Goal: Transaction & Acquisition: Obtain resource

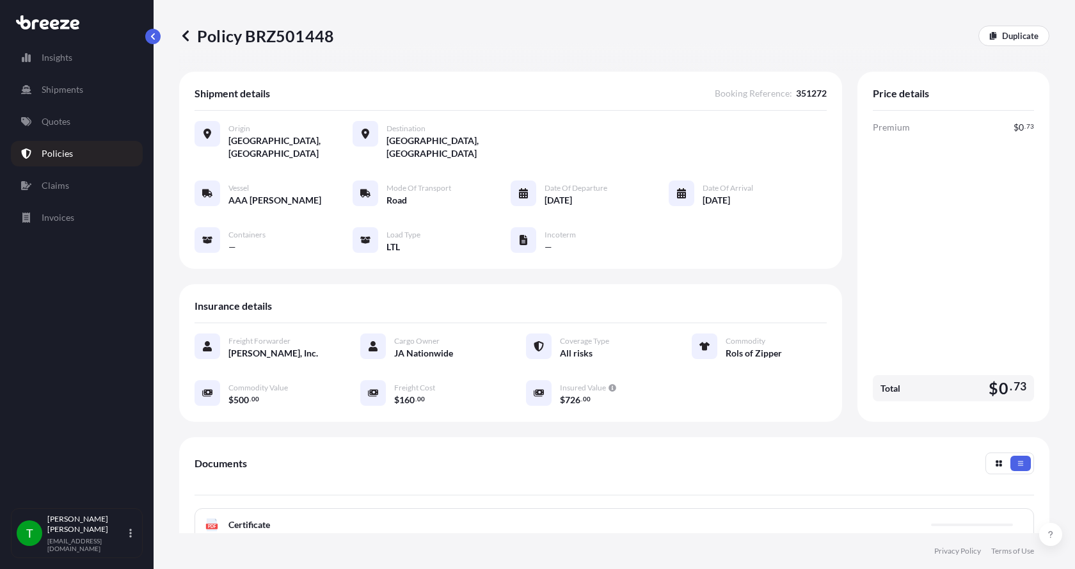
scroll to position [188, 0]
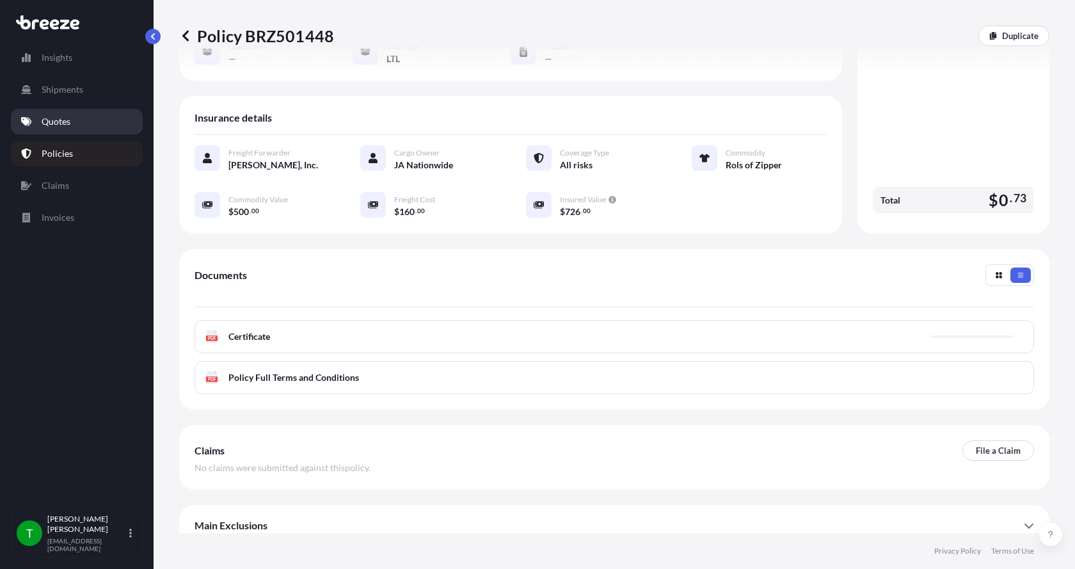
click at [51, 119] on p "Quotes" at bounding box center [56, 121] width 29 height 13
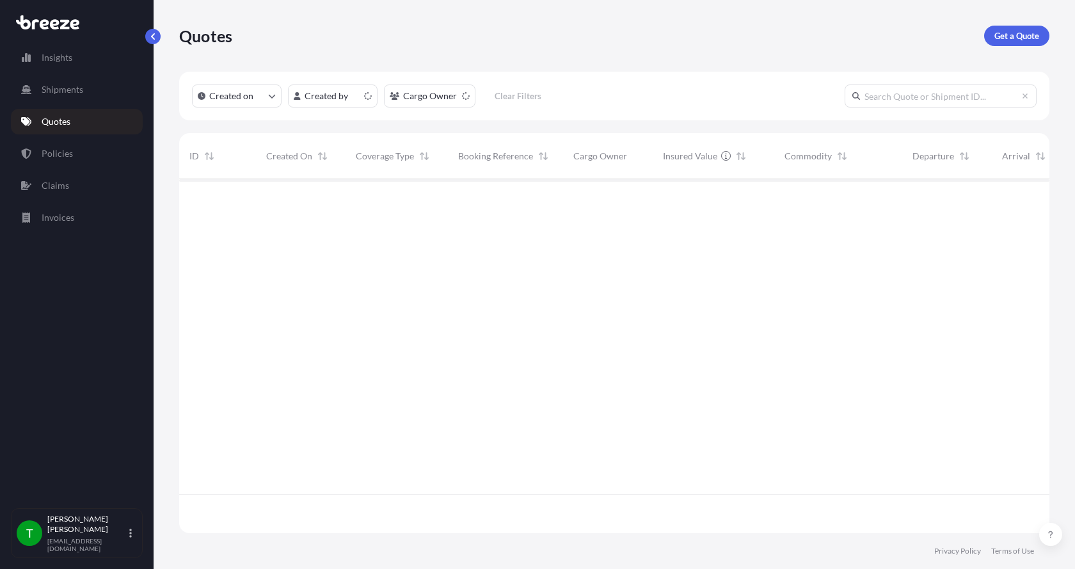
scroll to position [351, 860]
click at [1023, 36] on p "Get a Quote" at bounding box center [1016, 35] width 45 height 13
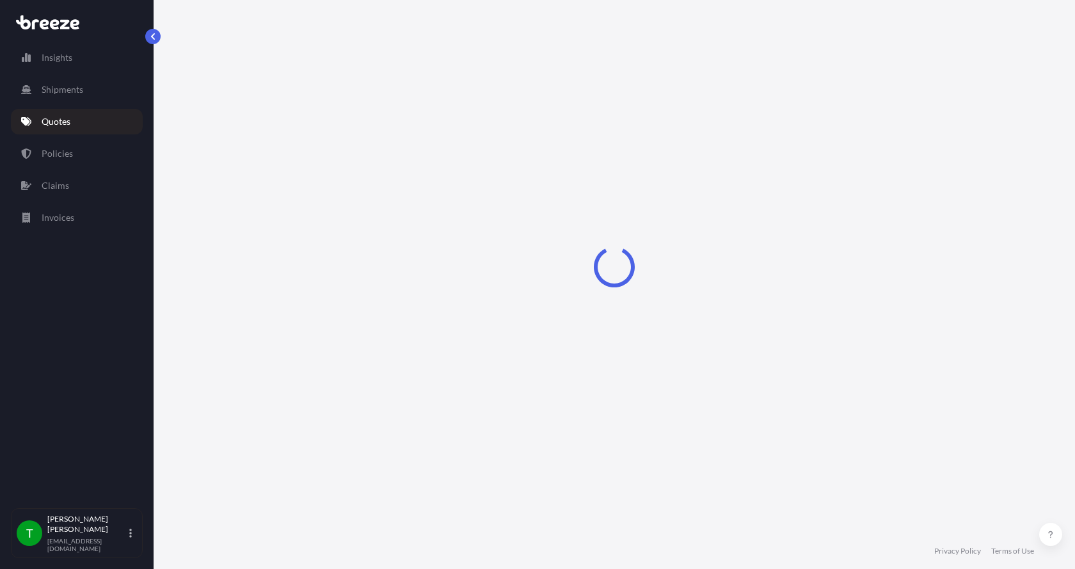
select select "Sea"
select select "1"
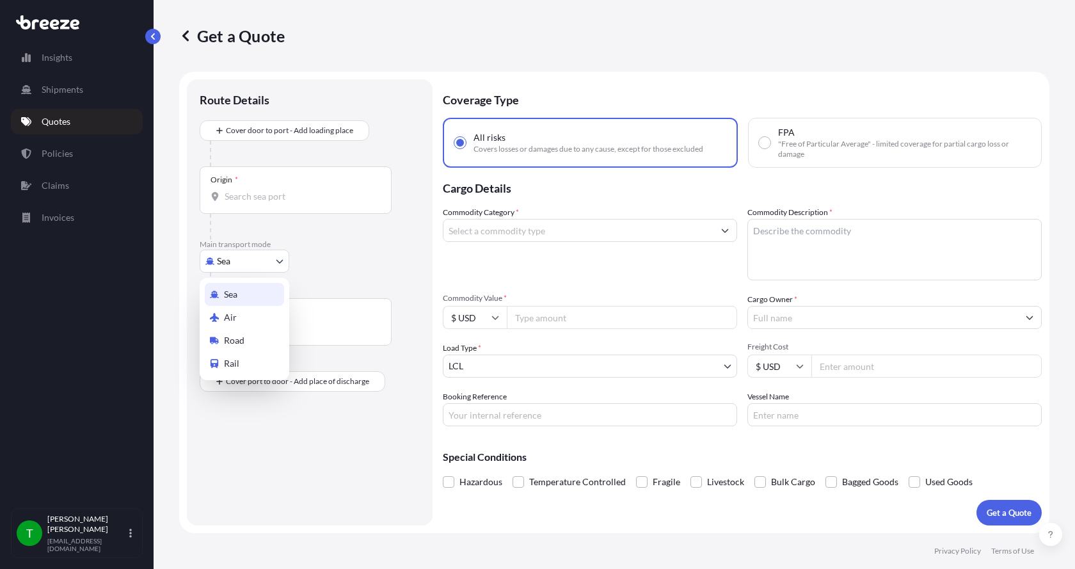
click at [231, 267] on body "Insights Shipments Quotes Policies Claims Invoices T [PERSON_NAME] [EMAIL_ADDRE…" at bounding box center [537, 284] width 1075 height 569
click at [237, 335] on span "Road" at bounding box center [234, 340] width 20 height 13
select select "Road"
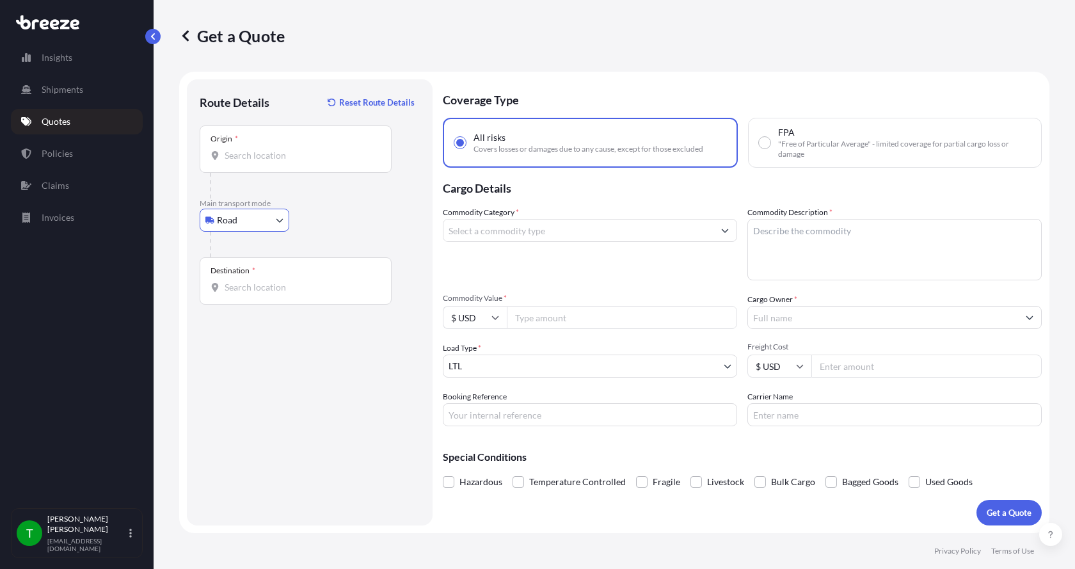
click at [233, 158] on input "Origin *" at bounding box center [300, 155] width 151 height 13
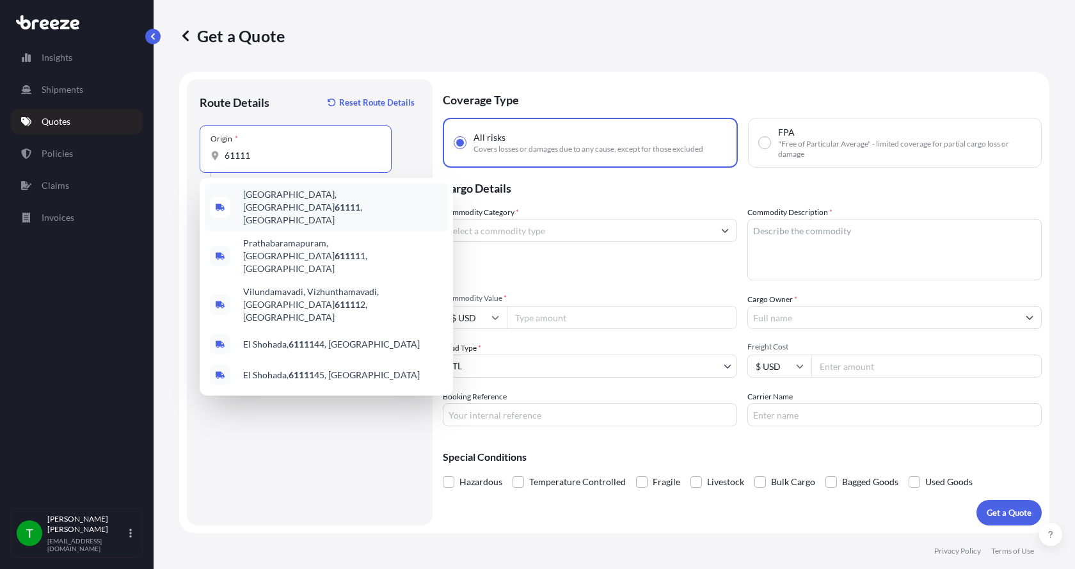
click at [275, 201] on span "[GEOGRAPHIC_DATA] , [GEOGRAPHIC_DATA]" at bounding box center [343, 207] width 200 height 38
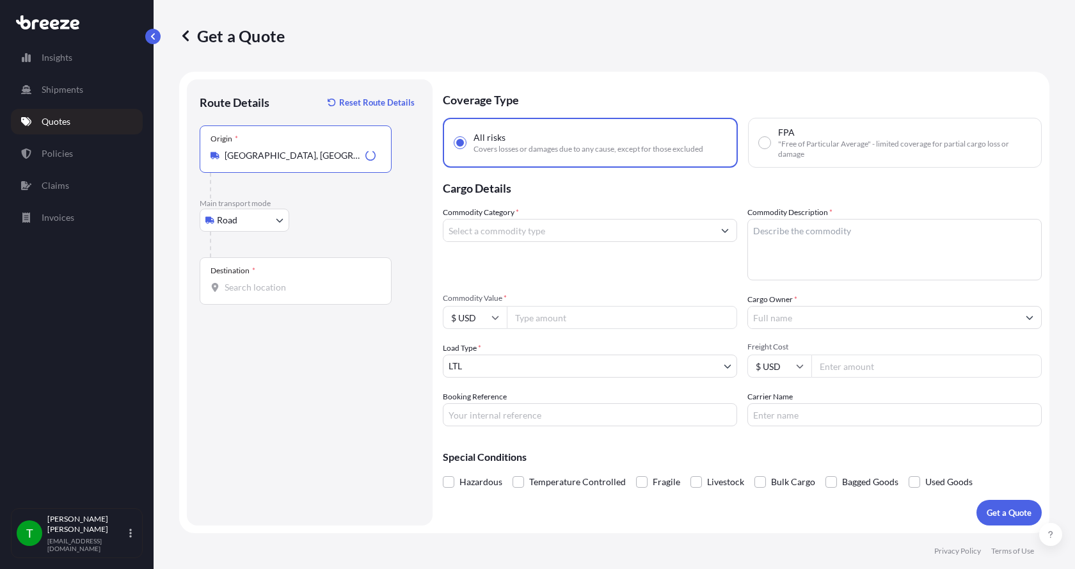
type input "[GEOGRAPHIC_DATA], [GEOGRAPHIC_DATA]"
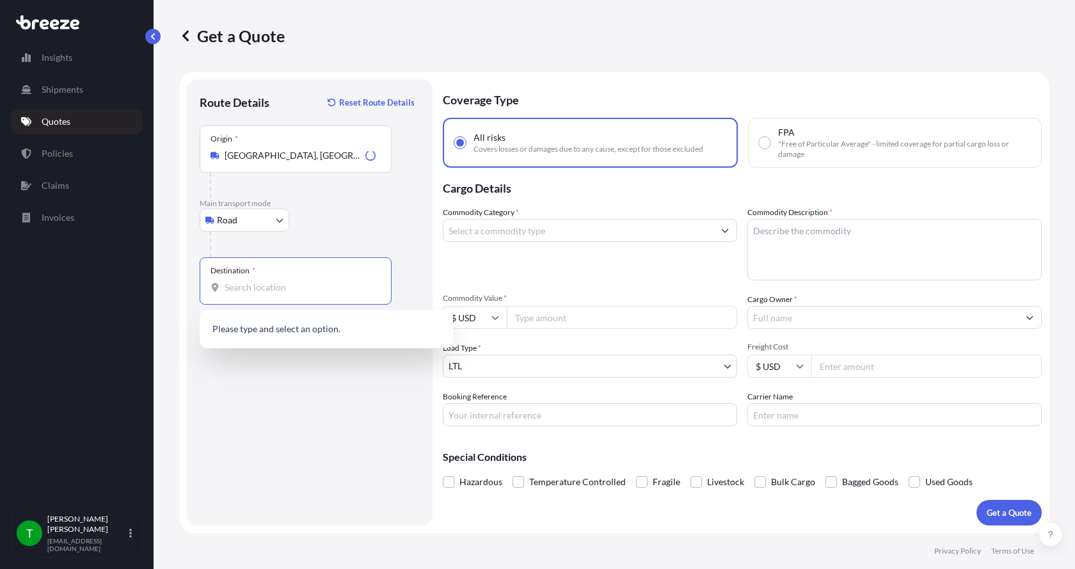
click at [248, 283] on input "Destination *" at bounding box center [300, 287] width 151 height 13
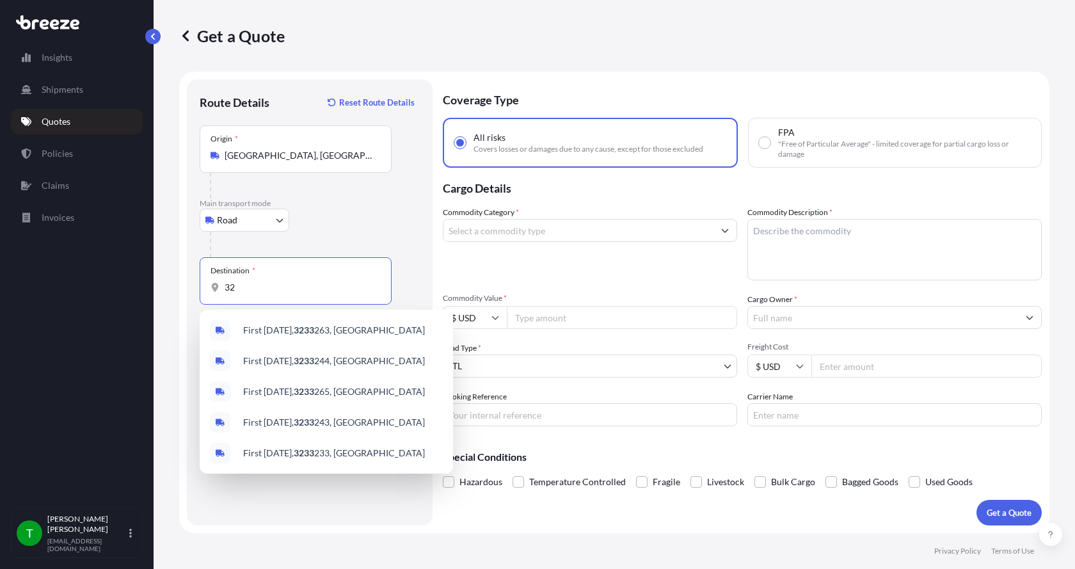
type input "3"
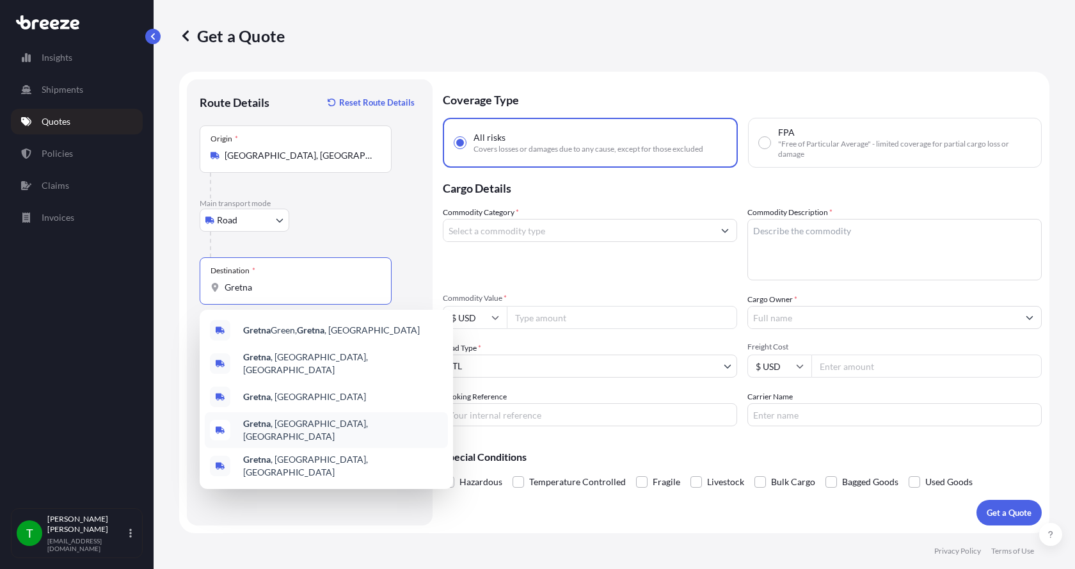
click at [255, 417] on span "Gretna , [GEOGRAPHIC_DATA], [GEOGRAPHIC_DATA]" at bounding box center [343, 430] width 200 height 26
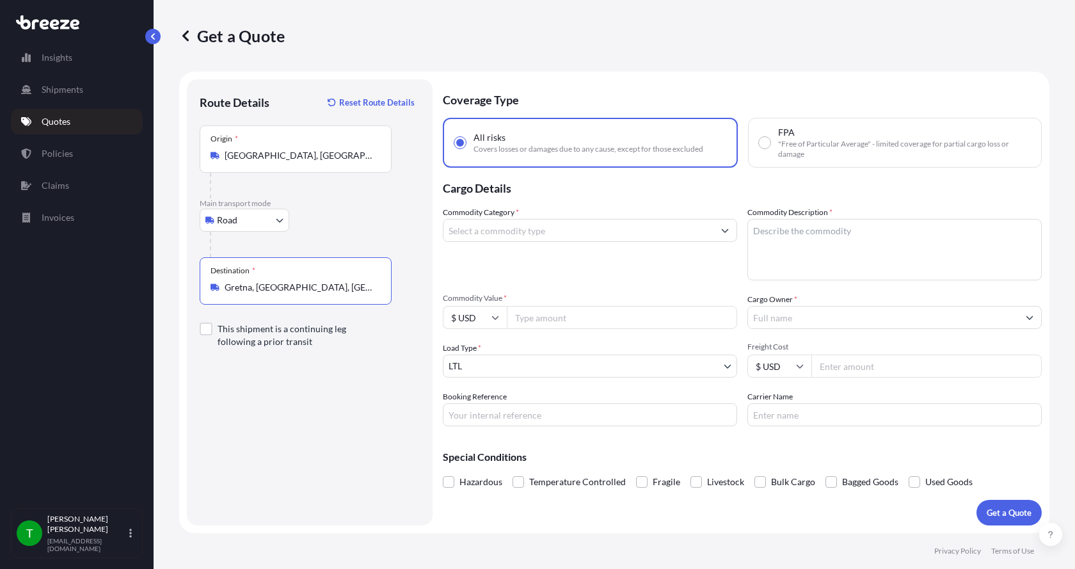
type input "Gretna, [GEOGRAPHIC_DATA], [GEOGRAPHIC_DATA]"
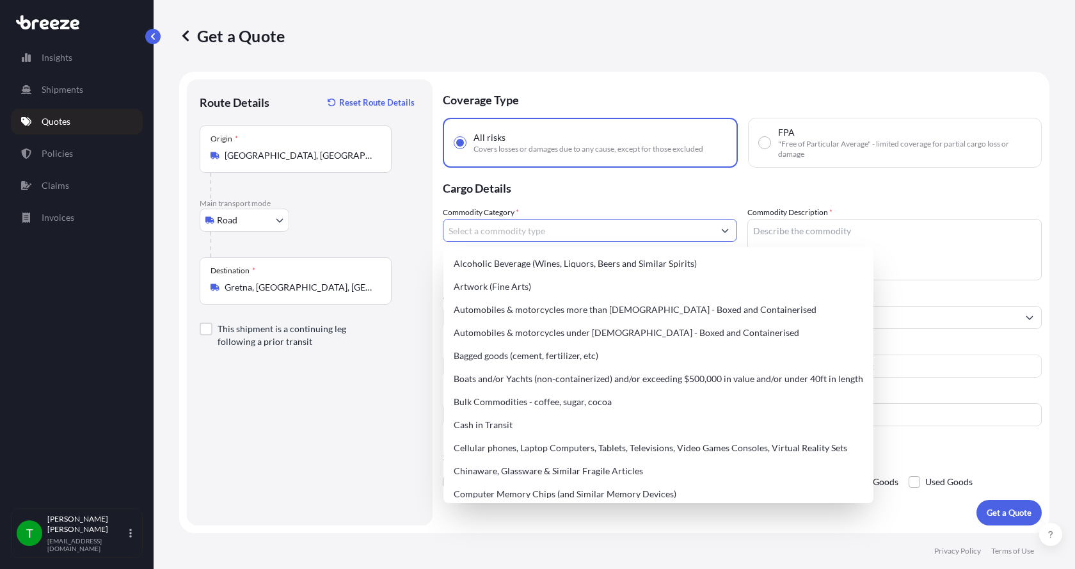
click at [476, 230] on input "Commodity Category *" at bounding box center [578, 230] width 270 height 23
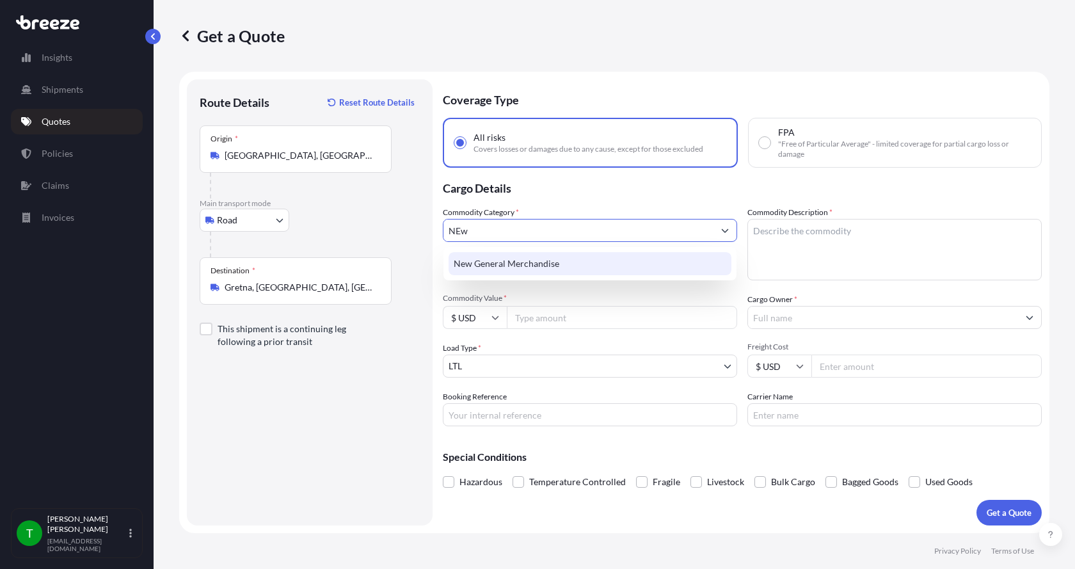
click at [498, 267] on div "New General Merchandise" at bounding box center [589, 263] width 283 height 23
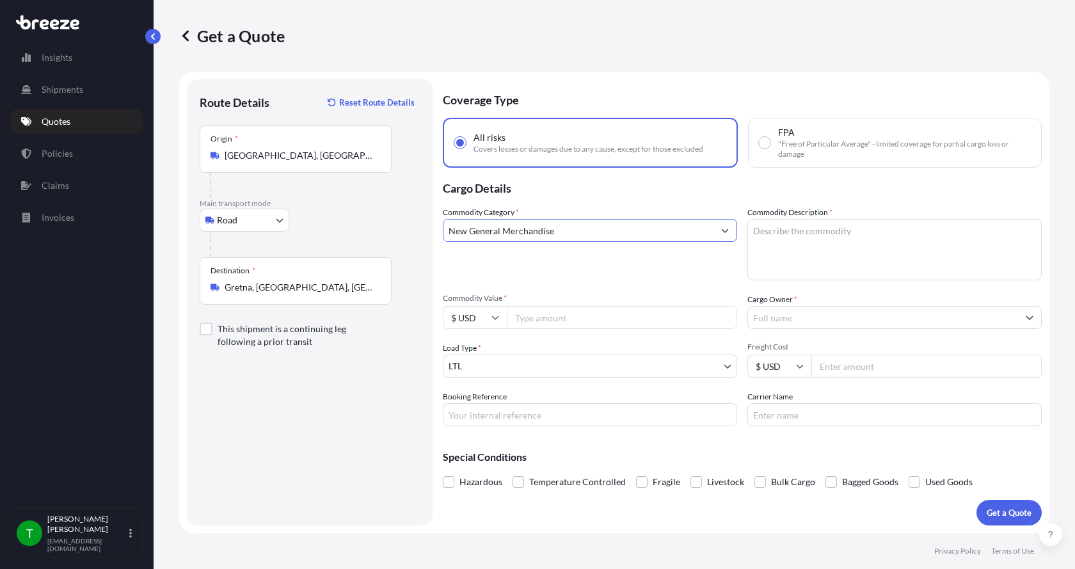
type input "New General Merchandise"
click at [779, 240] on textarea "Commodity Description *" at bounding box center [894, 249] width 294 height 61
type textarea "Motors, Cloth Filters"
click at [559, 322] on input "Commodity Value *" at bounding box center [622, 317] width 230 height 23
type input "1900.00"
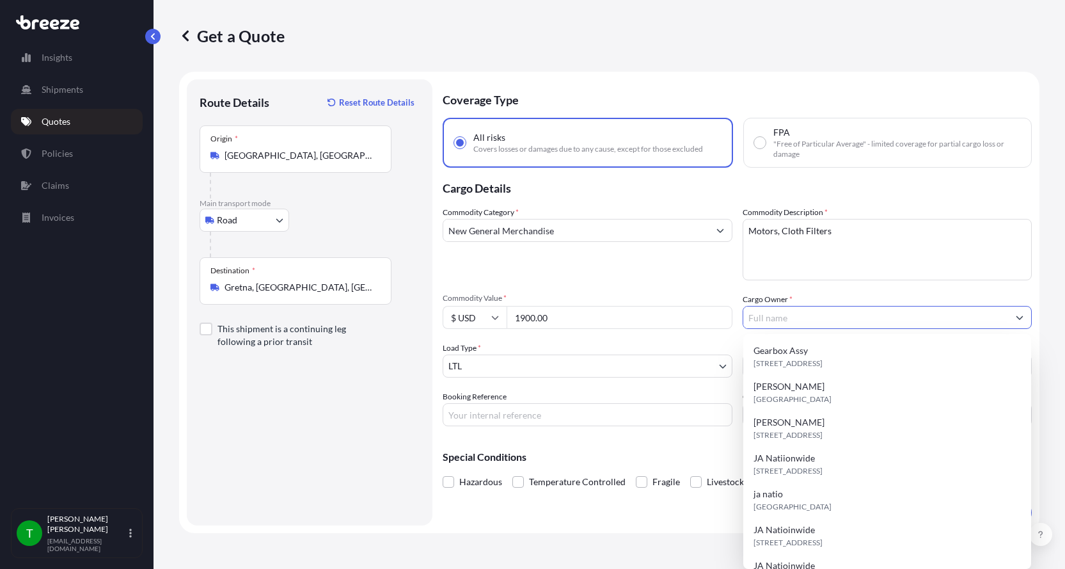
click at [777, 321] on input "Cargo Owner *" at bounding box center [875, 317] width 265 height 23
type input "JA Nationwide"
click at [503, 411] on input "Booking Reference" at bounding box center [588, 414] width 290 height 23
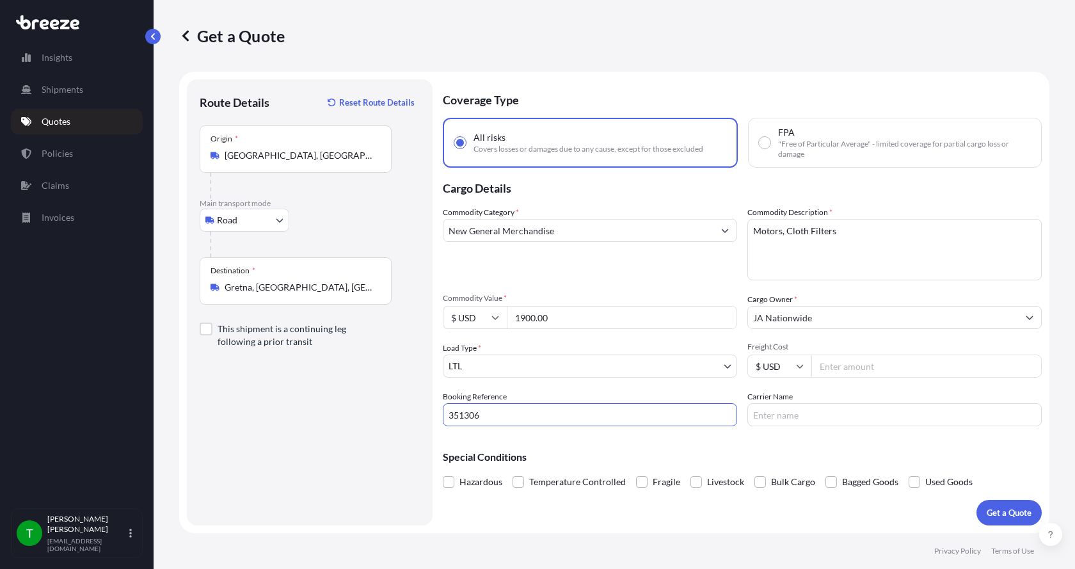
type input "351306"
click at [845, 368] on input "Freight Cost" at bounding box center [926, 365] width 230 height 23
type input "370.00"
click at [789, 416] on input "Carrier Name" at bounding box center [894, 414] width 294 height 23
type input "[PERSON_NAME] Express"
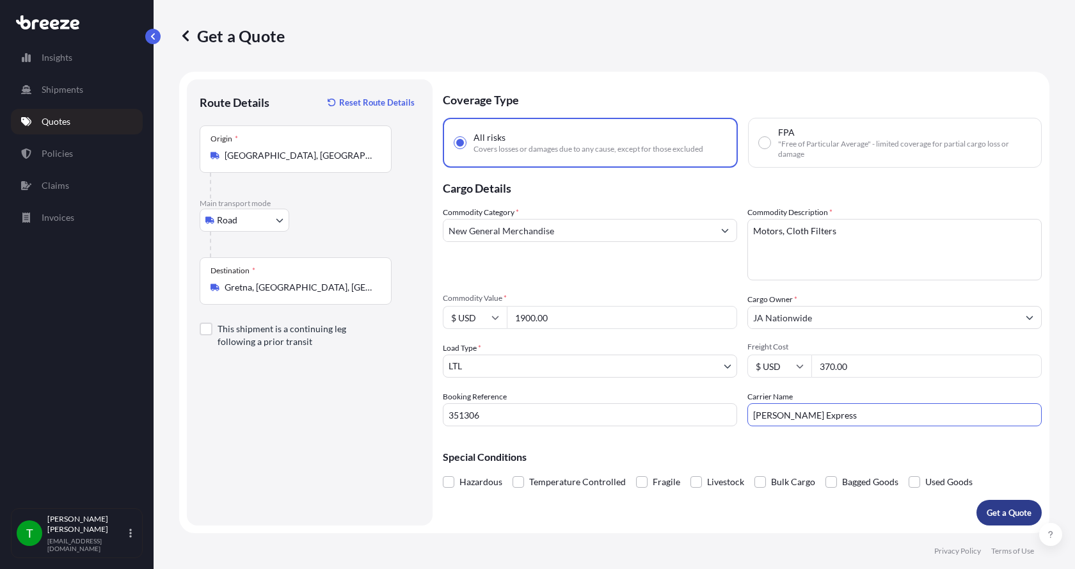
click at [1005, 505] on button "Get a Quote" at bounding box center [1008, 513] width 65 height 26
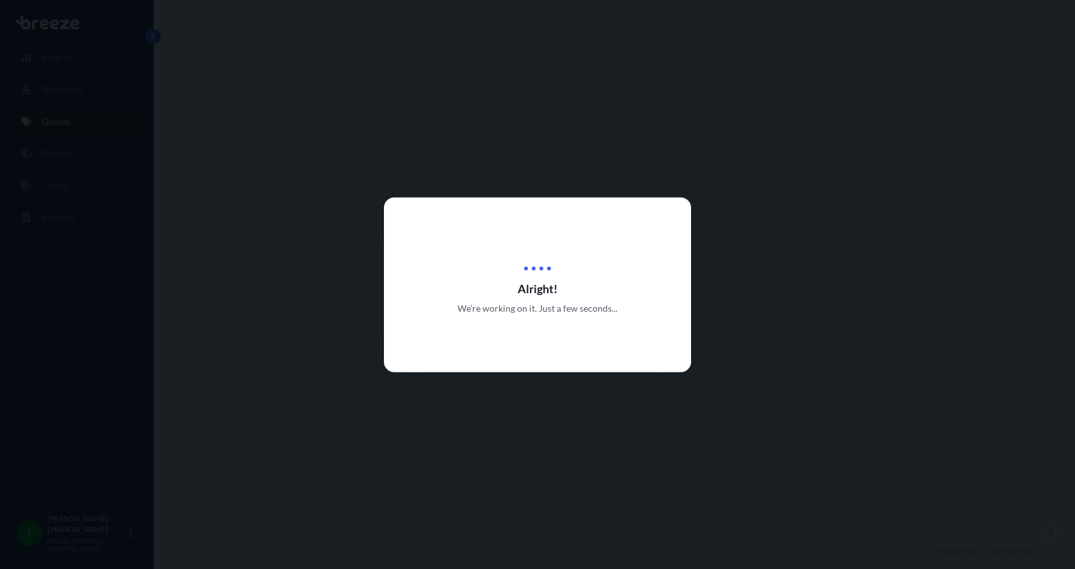
select select "Road"
select select "1"
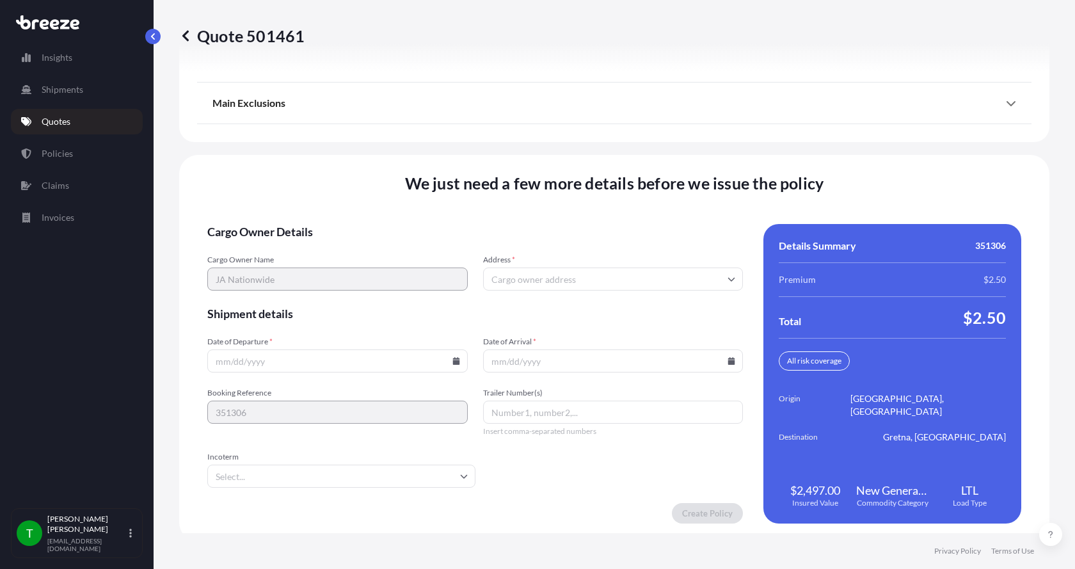
scroll to position [1683, 0]
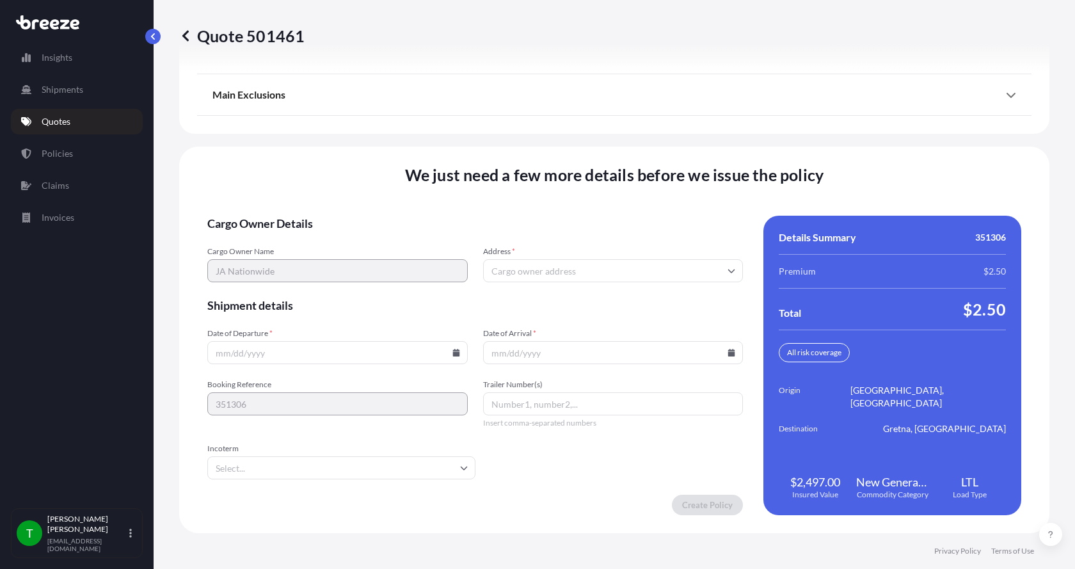
click at [575, 271] on input "Address *" at bounding box center [613, 270] width 260 height 23
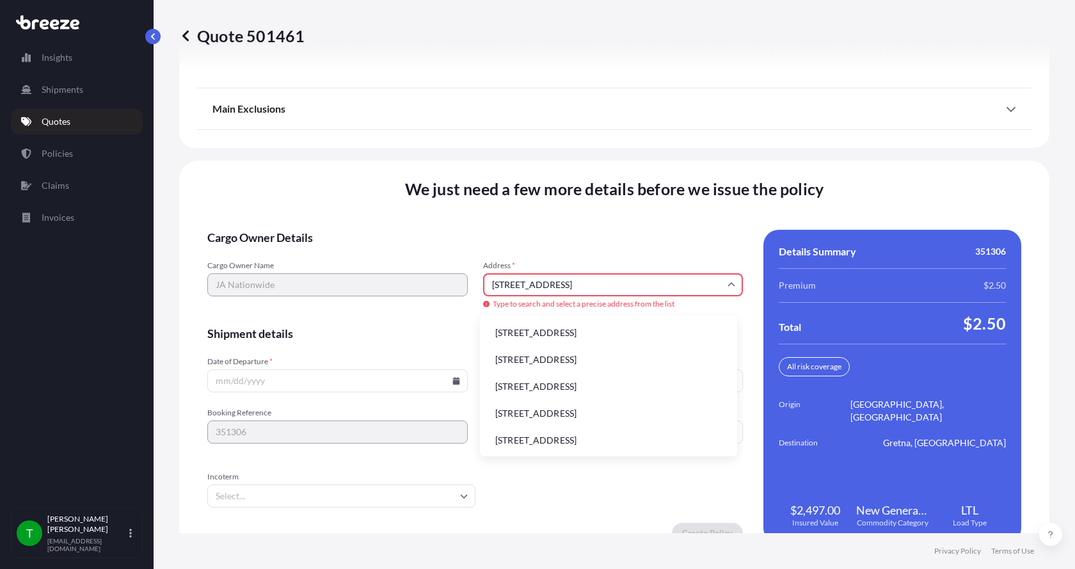
click at [528, 328] on li "[STREET_ADDRESS]" at bounding box center [608, 332] width 247 height 24
type input "[STREET_ADDRESS]"
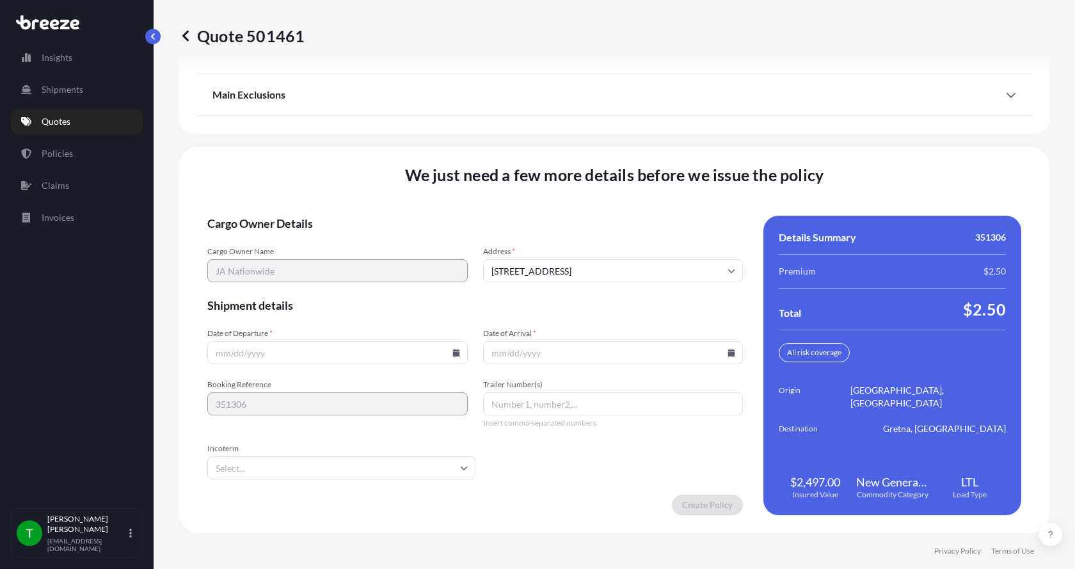
click at [454, 354] on icon at bounding box center [455, 353] width 7 height 8
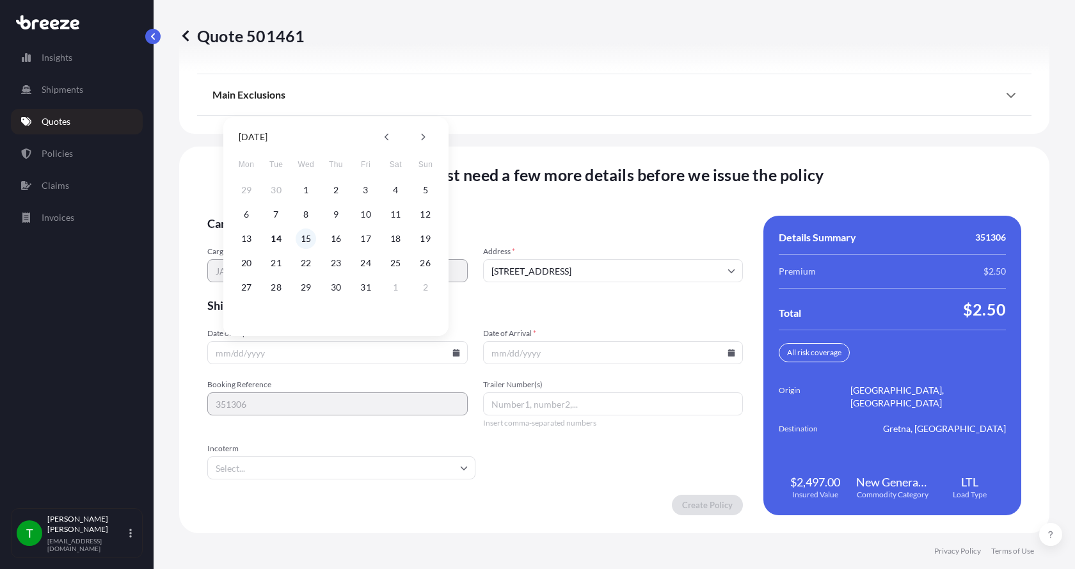
click at [305, 241] on button "15" at bounding box center [306, 238] width 20 height 20
type input "[DATE]"
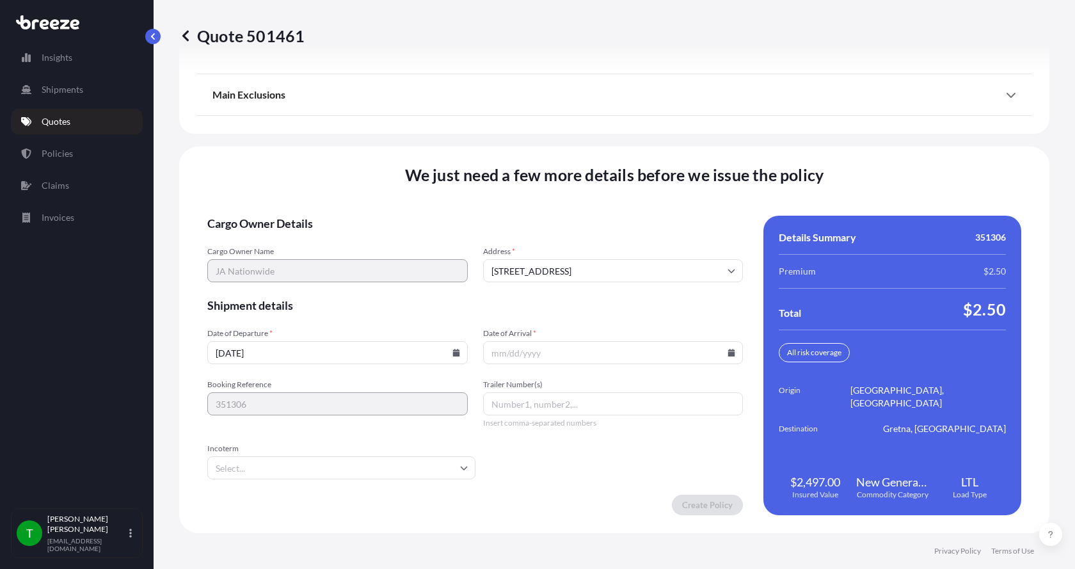
click at [306, 276] on button "15" at bounding box center [313, 282] width 15 height 12
click at [728, 353] on icon at bounding box center [731, 353] width 7 height 8
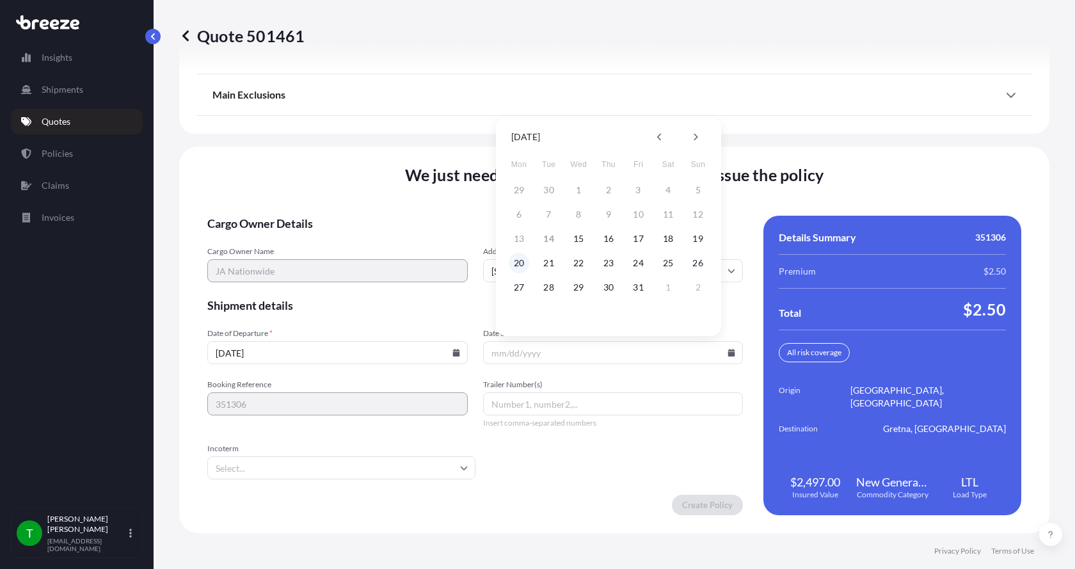
click at [517, 262] on button "20" at bounding box center [519, 263] width 20 height 20
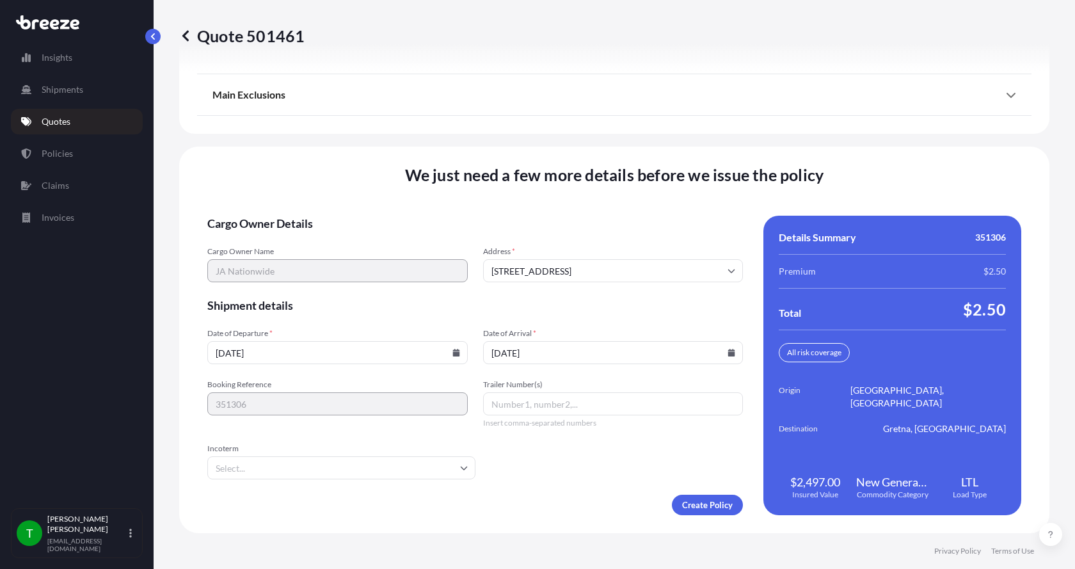
type input "[DATE]"
click at [533, 289] on button "20" at bounding box center [540, 295] width 15 height 12
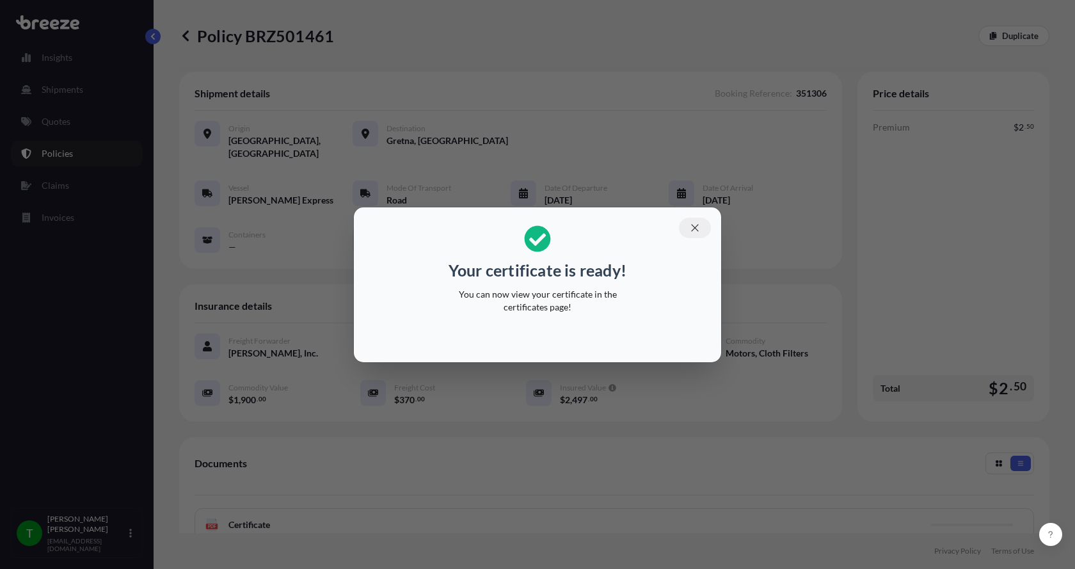
click at [694, 223] on icon "button" at bounding box center [695, 228] width 12 height 12
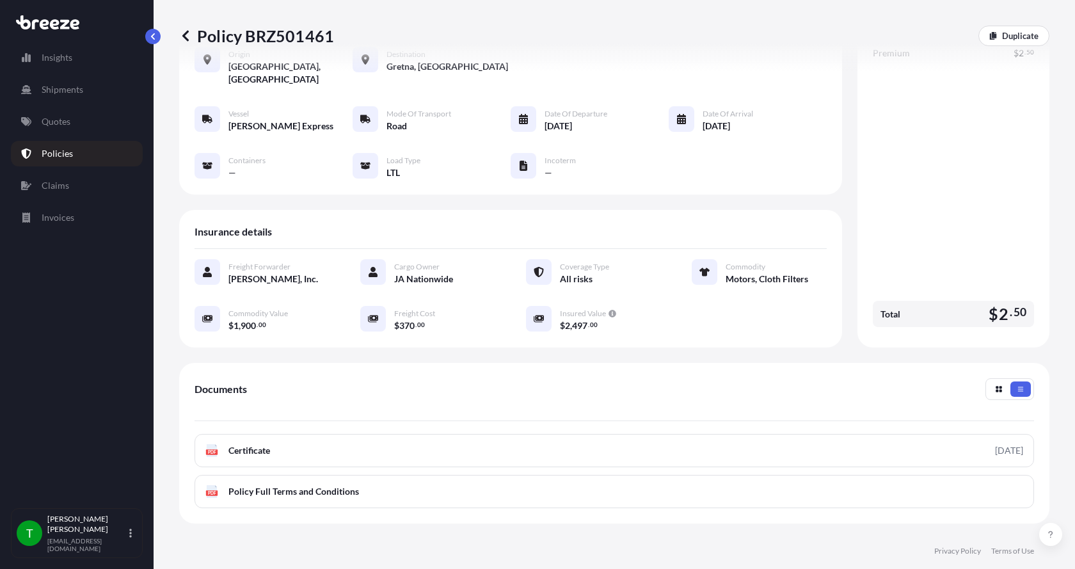
scroll to position [188, 0]
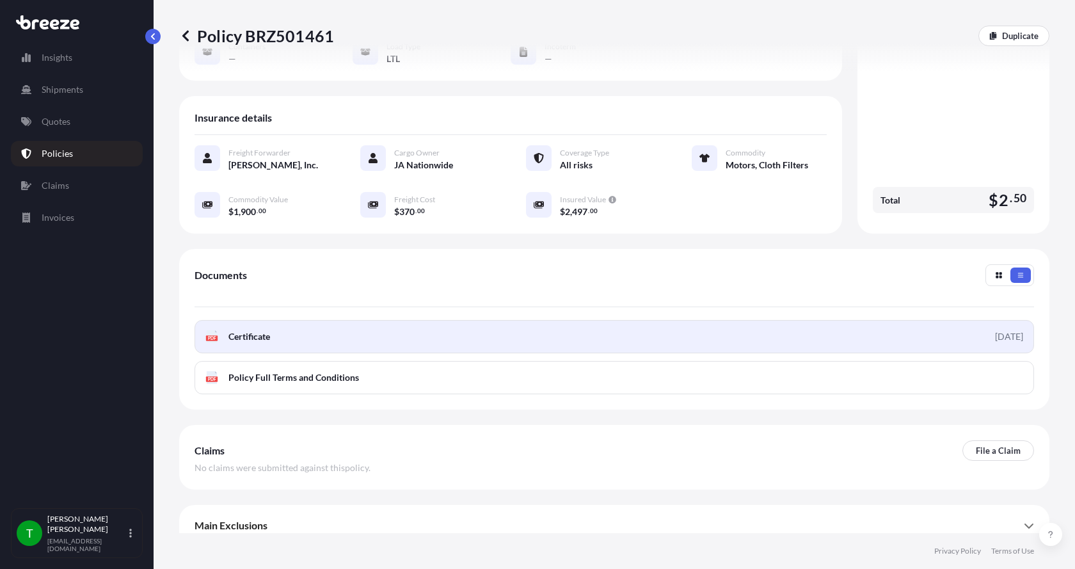
click at [217, 335] on rect at bounding box center [212, 337] width 12 height 5
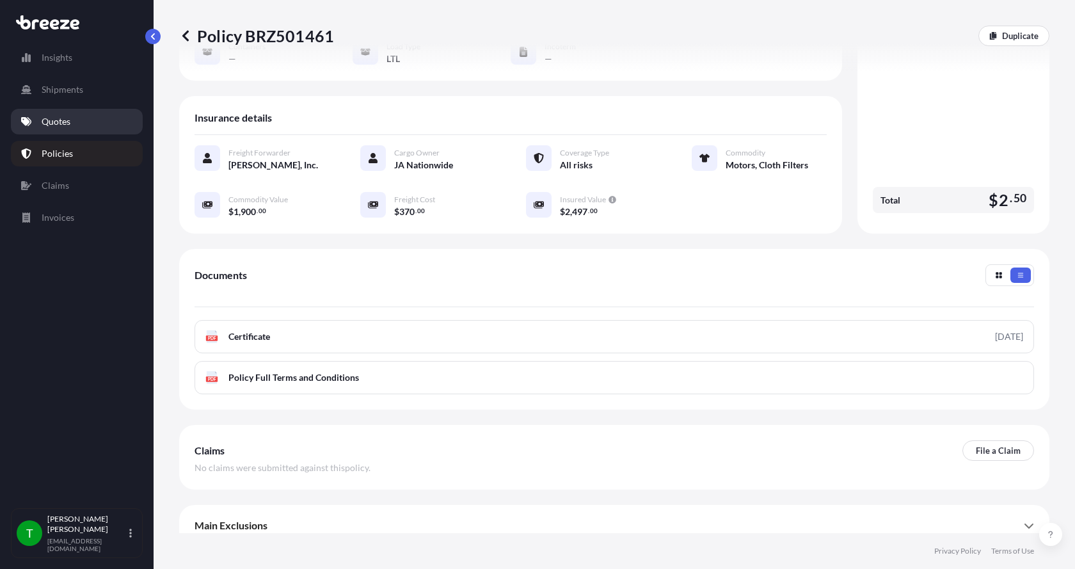
click at [61, 122] on p "Quotes" at bounding box center [56, 121] width 29 height 13
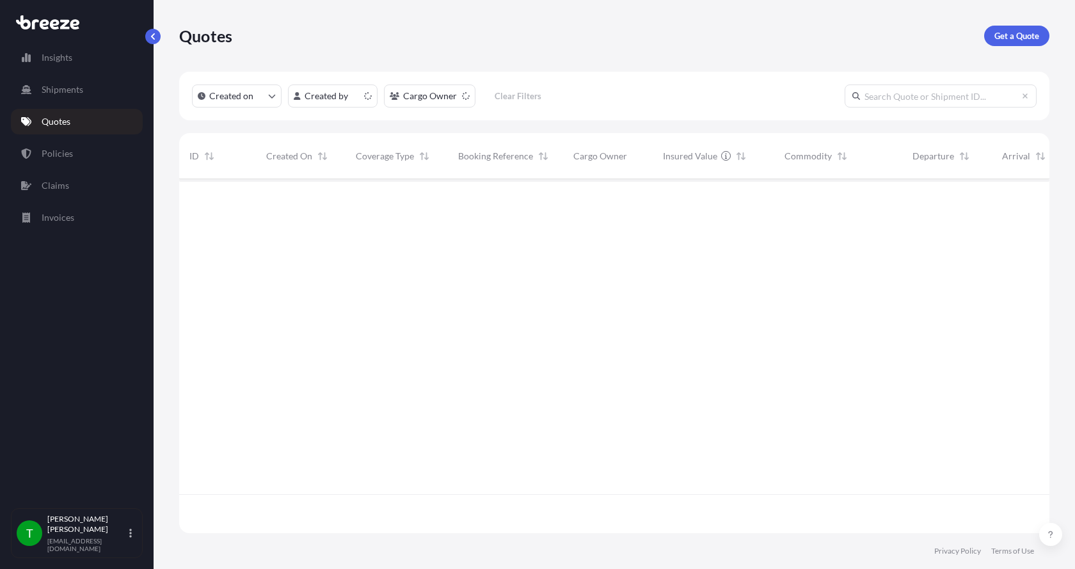
scroll to position [351, 860]
click at [1016, 36] on p "Get a Quote" at bounding box center [1016, 35] width 45 height 13
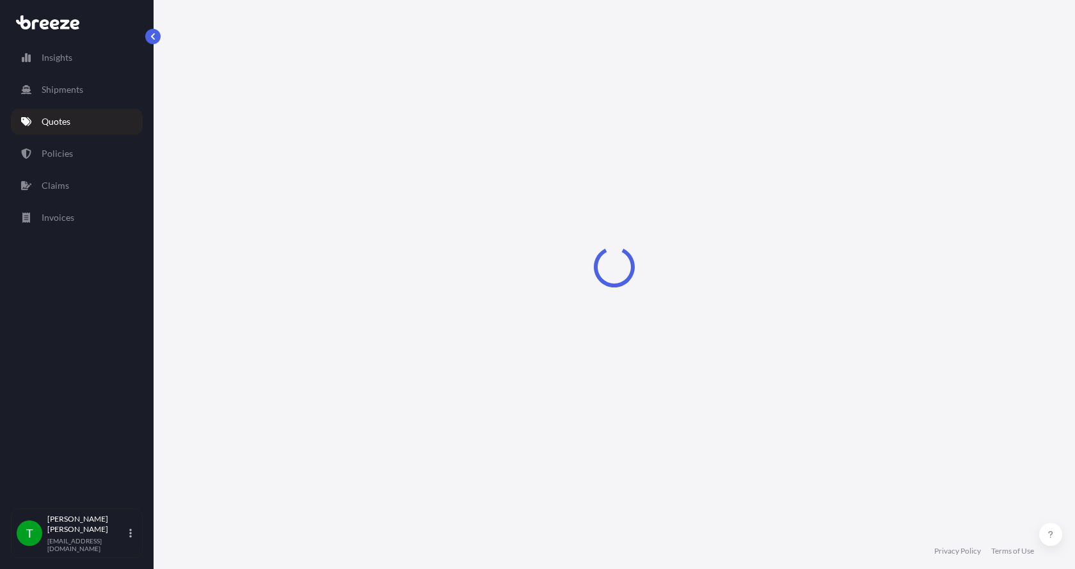
select select "Sea"
select select "1"
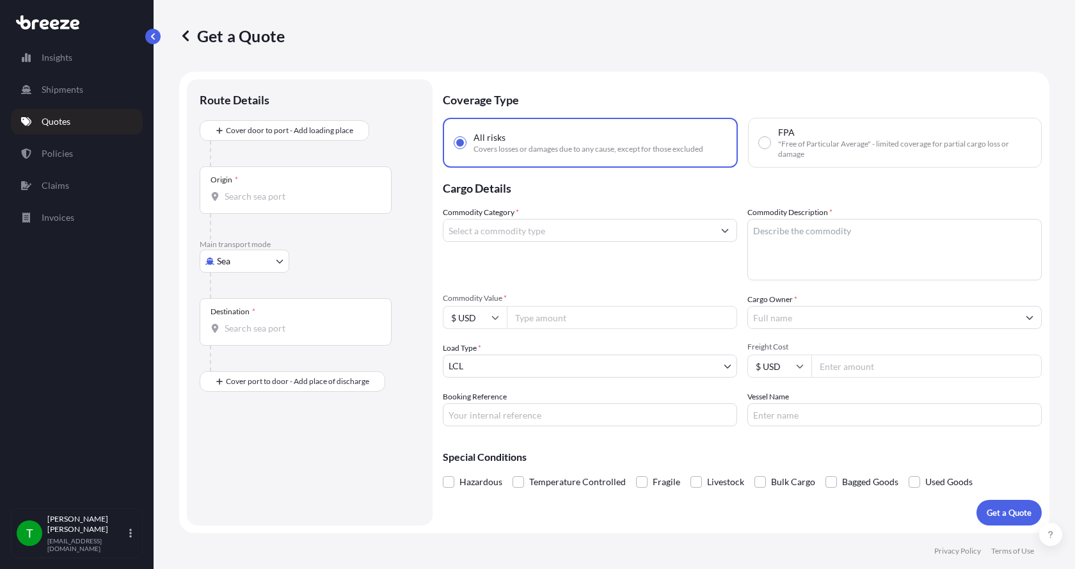
click at [238, 260] on body "Insights Shipments Quotes Policies Claims Invoices T [PERSON_NAME] [EMAIL_ADDRE…" at bounding box center [537, 284] width 1075 height 569
click at [230, 340] on span "Road" at bounding box center [234, 340] width 20 height 13
select select "Road"
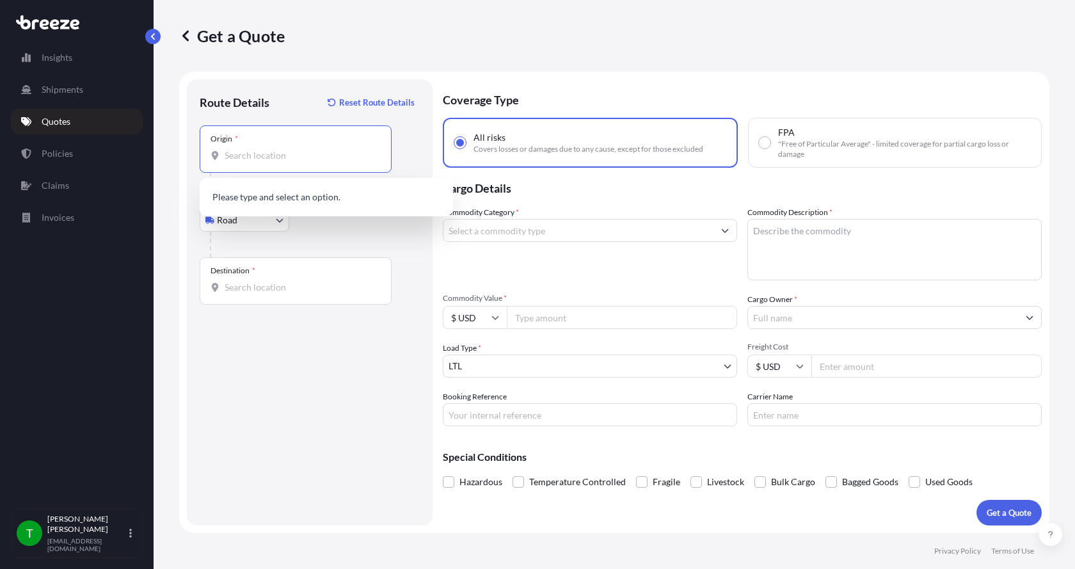
click at [229, 157] on input "Origin *" at bounding box center [300, 155] width 151 height 13
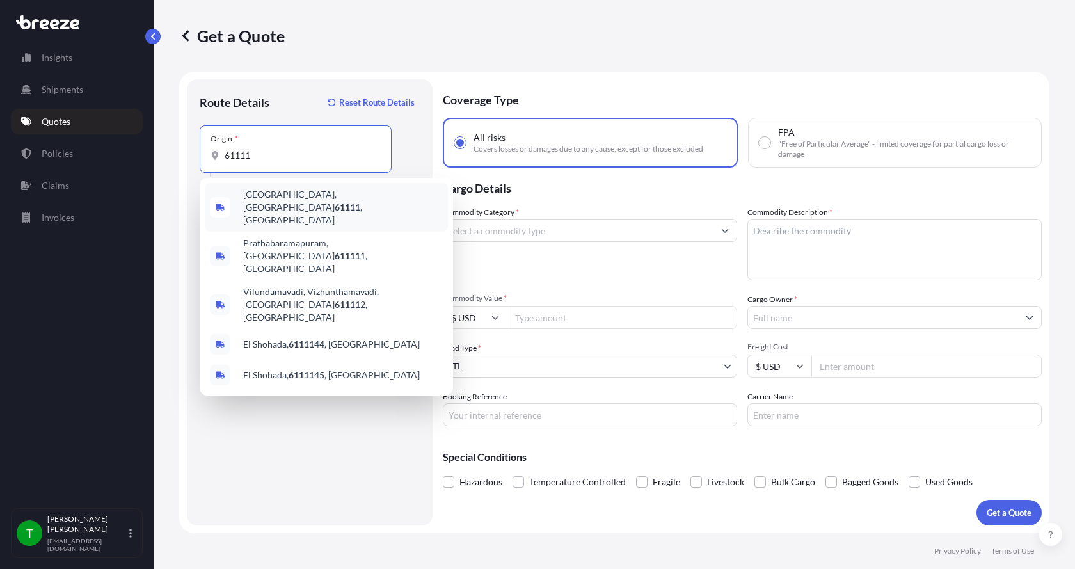
click at [257, 196] on span "[GEOGRAPHIC_DATA] , [GEOGRAPHIC_DATA]" at bounding box center [343, 207] width 200 height 38
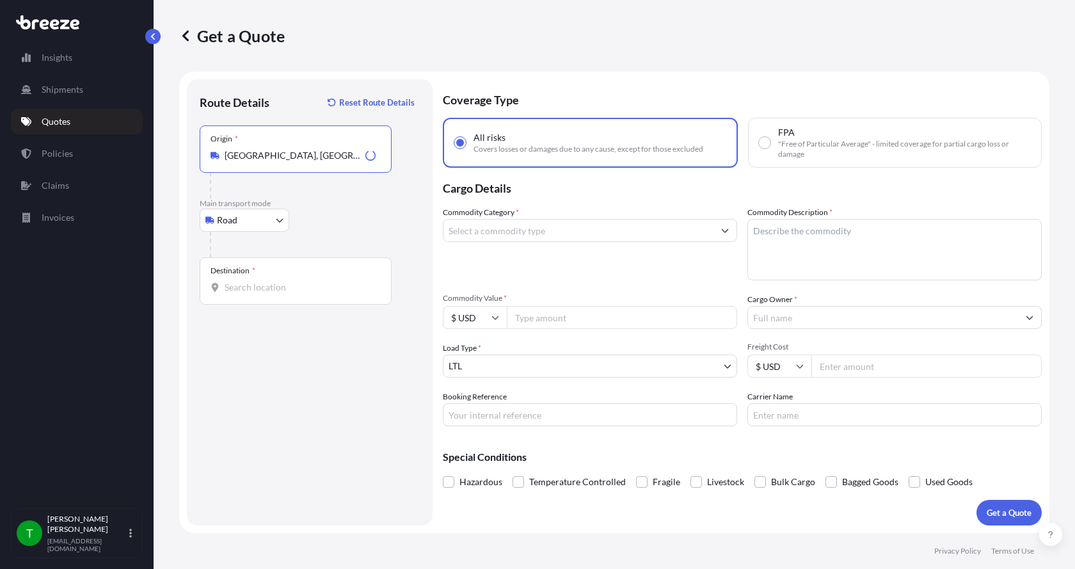
type input "[GEOGRAPHIC_DATA], [GEOGRAPHIC_DATA]"
click at [229, 288] on input "Destination *" at bounding box center [300, 287] width 151 height 13
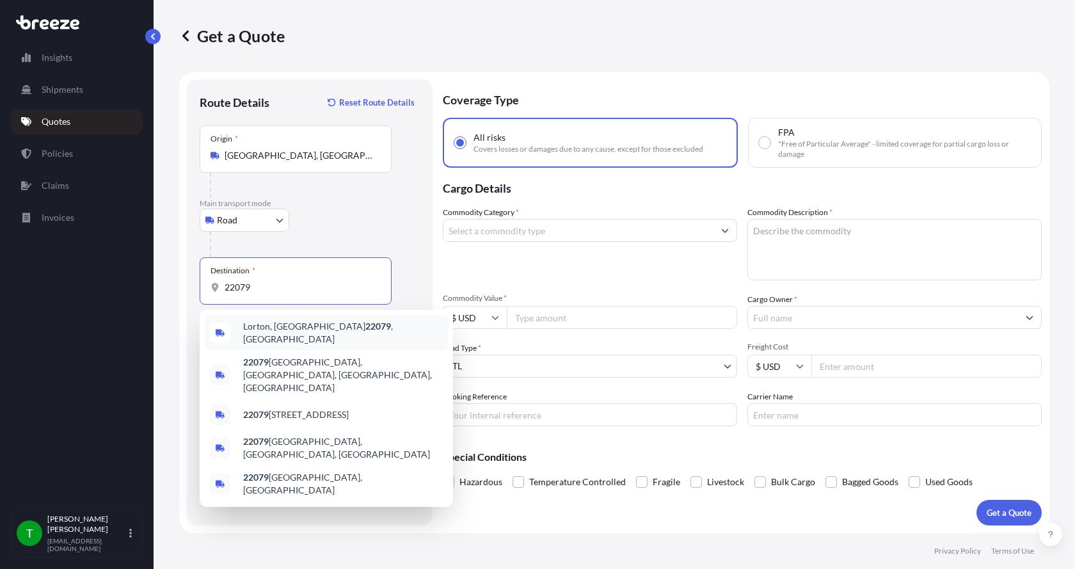
click at [253, 325] on span "[GEOGRAPHIC_DATA], VA 22079 , [GEOGRAPHIC_DATA]" at bounding box center [343, 333] width 200 height 26
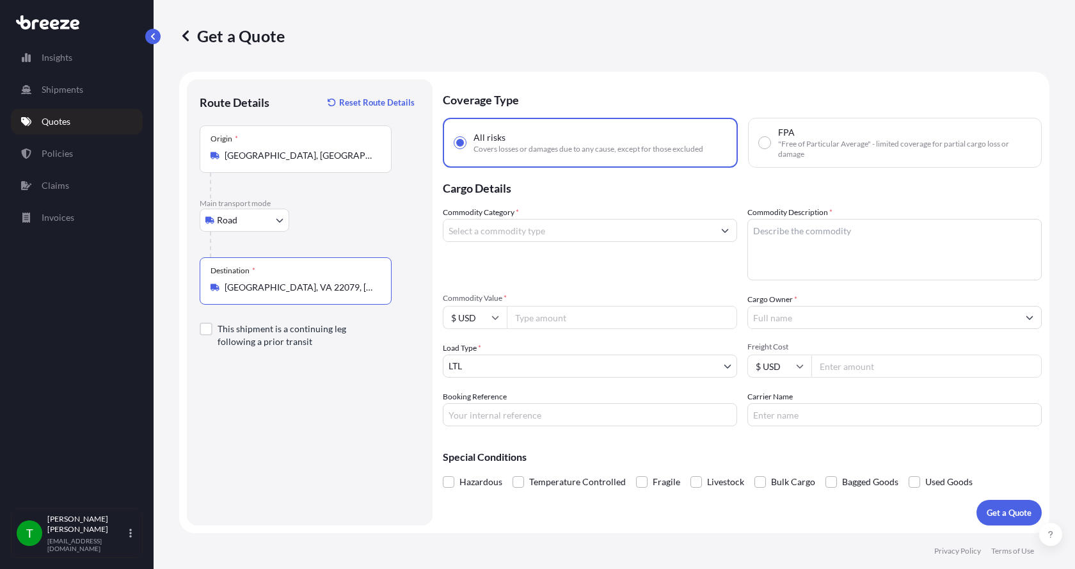
type input "[GEOGRAPHIC_DATA], VA 22079, [GEOGRAPHIC_DATA]"
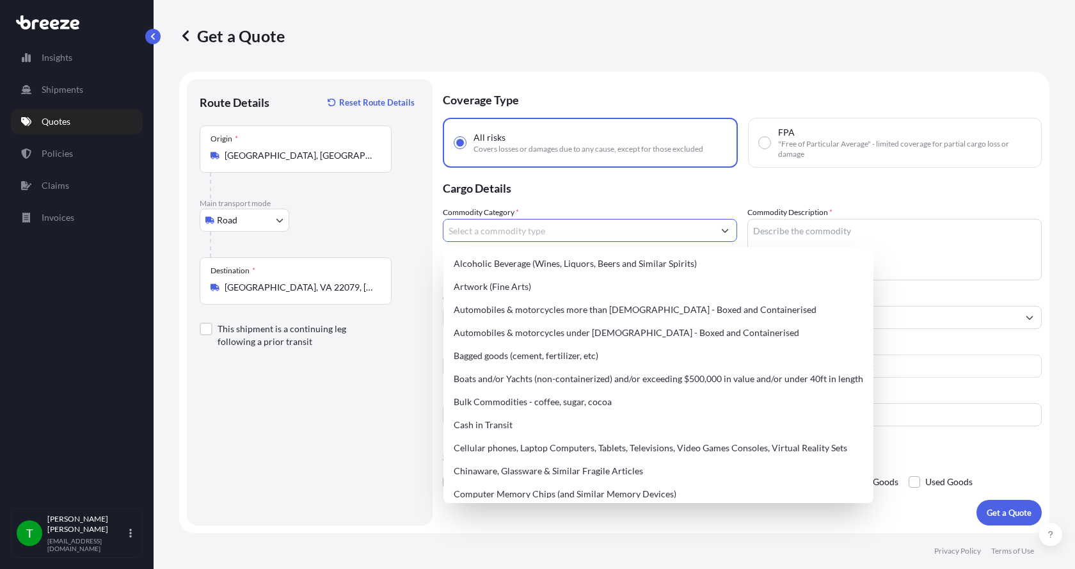
click at [477, 230] on input "Commodity Category *" at bounding box center [578, 230] width 270 height 23
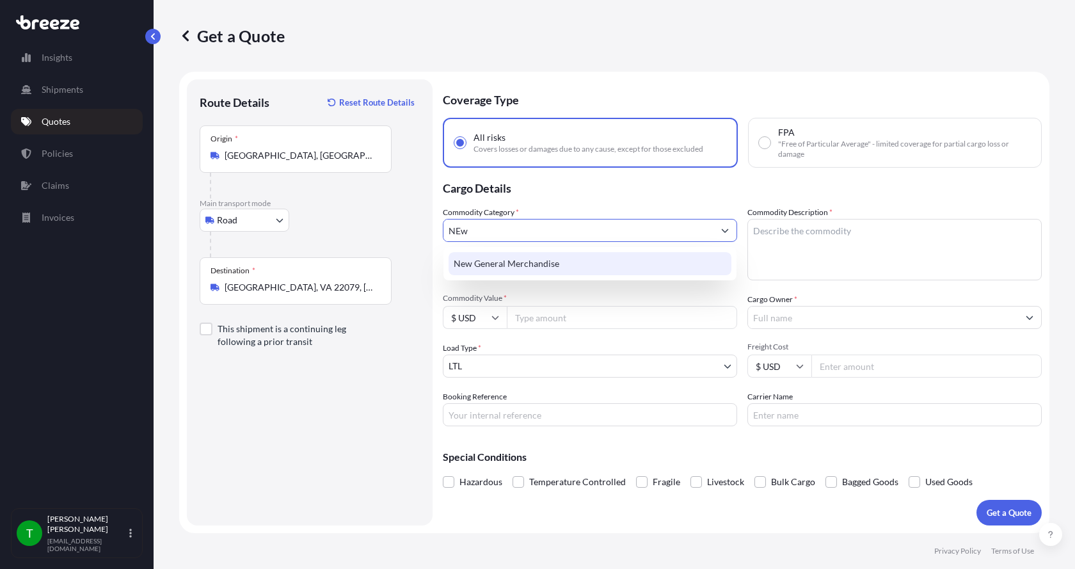
click at [489, 265] on div "New General Merchandise" at bounding box center [589, 263] width 283 height 23
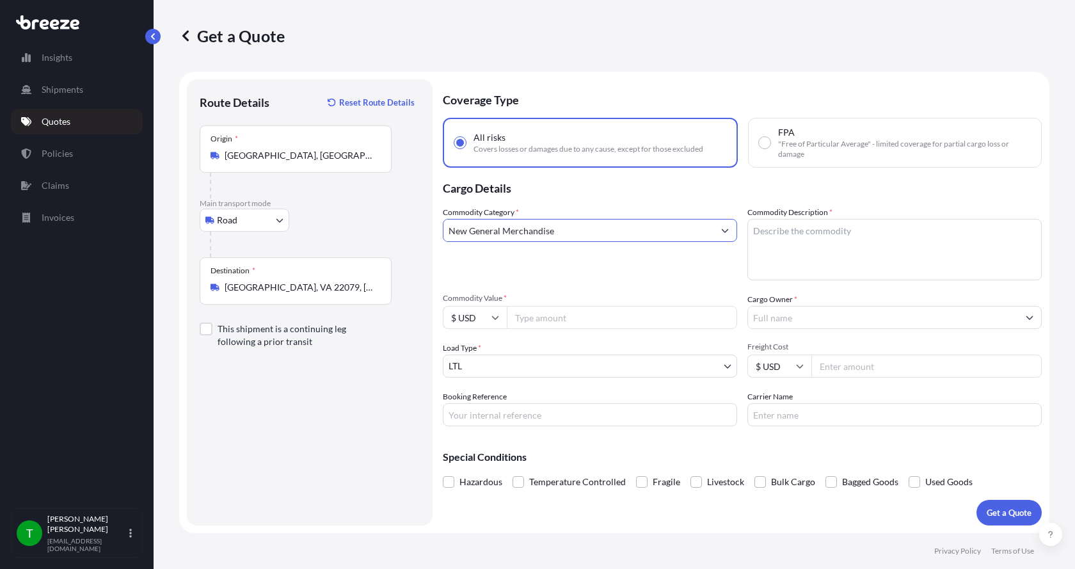
type input "New General Merchandise"
click at [807, 236] on textarea "Commodity Description *" at bounding box center [894, 249] width 294 height 61
type textarea "Motor AER, 20HP"
click at [601, 319] on input "Commodity Value *" at bounding box center [622, 317] width 230 height 23
click at [530, 322] on input "Commodity Value *" at bounding box center [622, 317] width 230 height 23
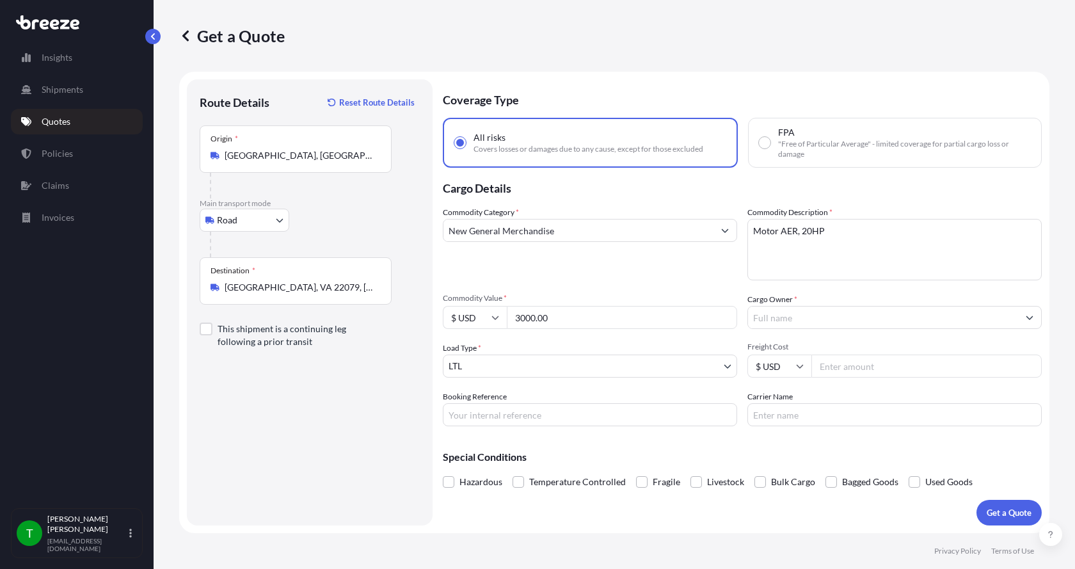
type input "3000.00"
click at [794, 316] on input "Cargo Owner *" at bounding box center [883, 317] width 270 height 23
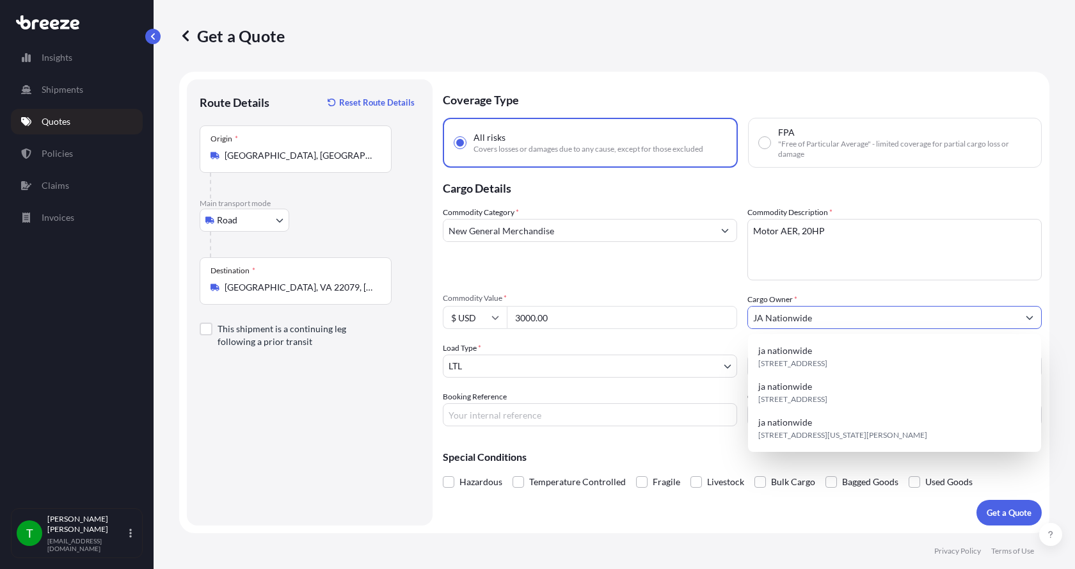
type input "JA Nationwide"
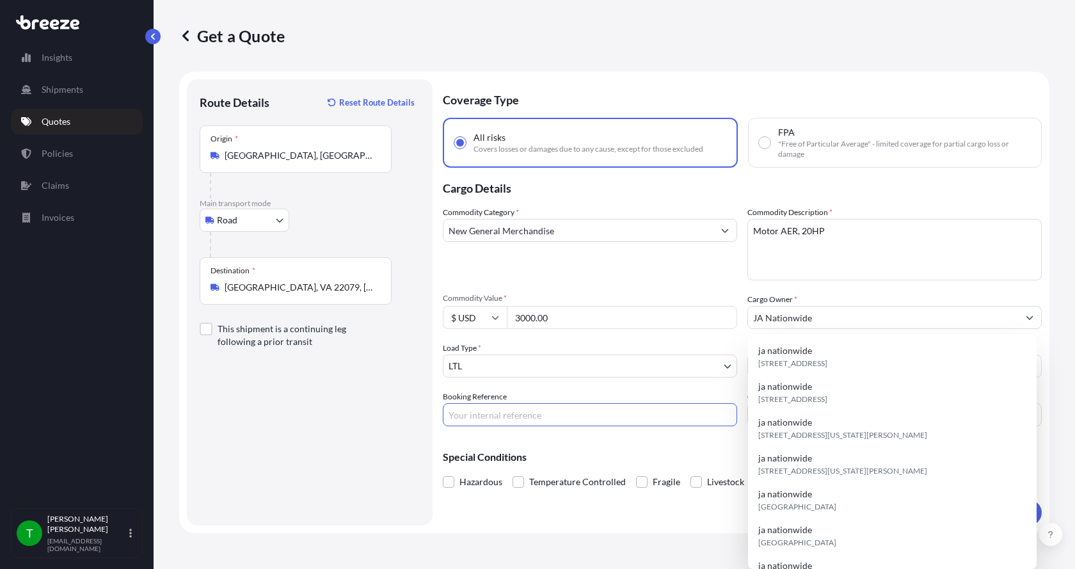
click at [478, 417] on input "Booking Reference" at bounding box center [590, 414] width 294 height 23
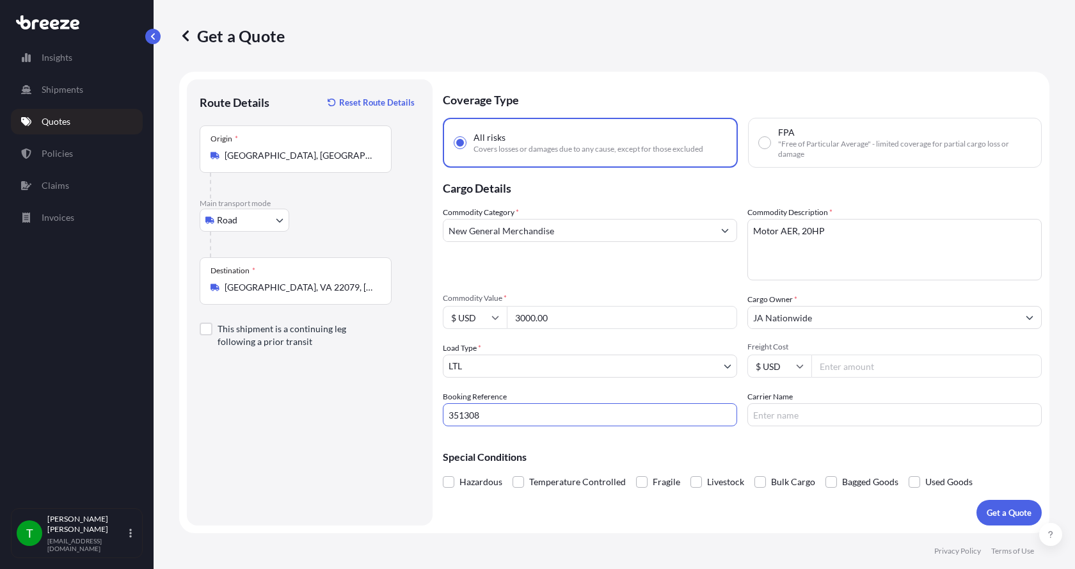
type input "351308"
click at [830, 367] on input "Freight Cost" at bounding box center [926, 365] width 230 height 23
type input "390.00"
click at [785, 416] on input "Carrier Name" at bounding box center [894, 414] width 294 height 23
type input "Dohrn"
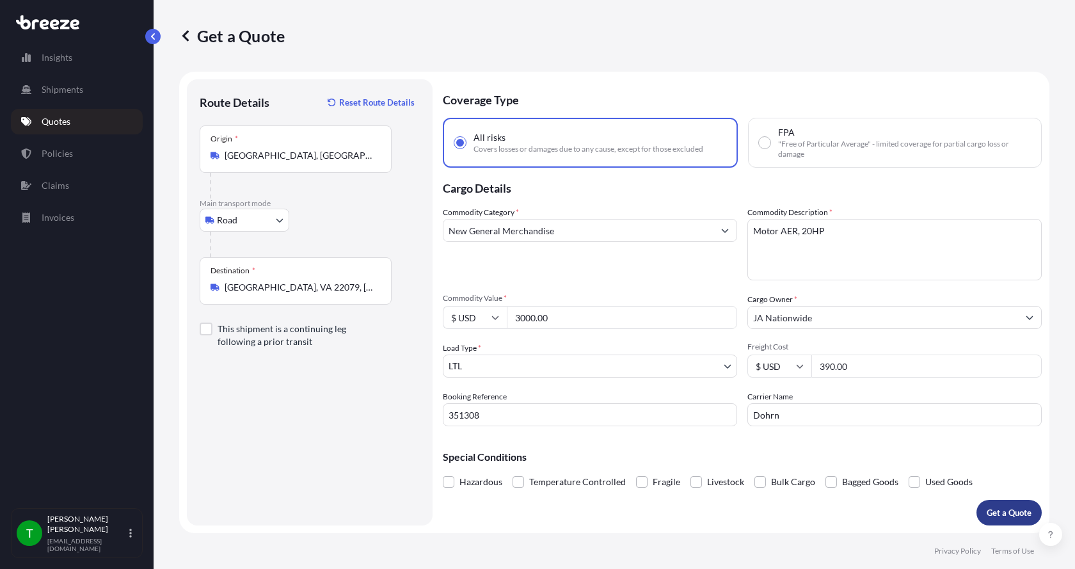
click at [995, 509] on p "Get a Quote" at bounding box center [1008, 512] width 45 height 13
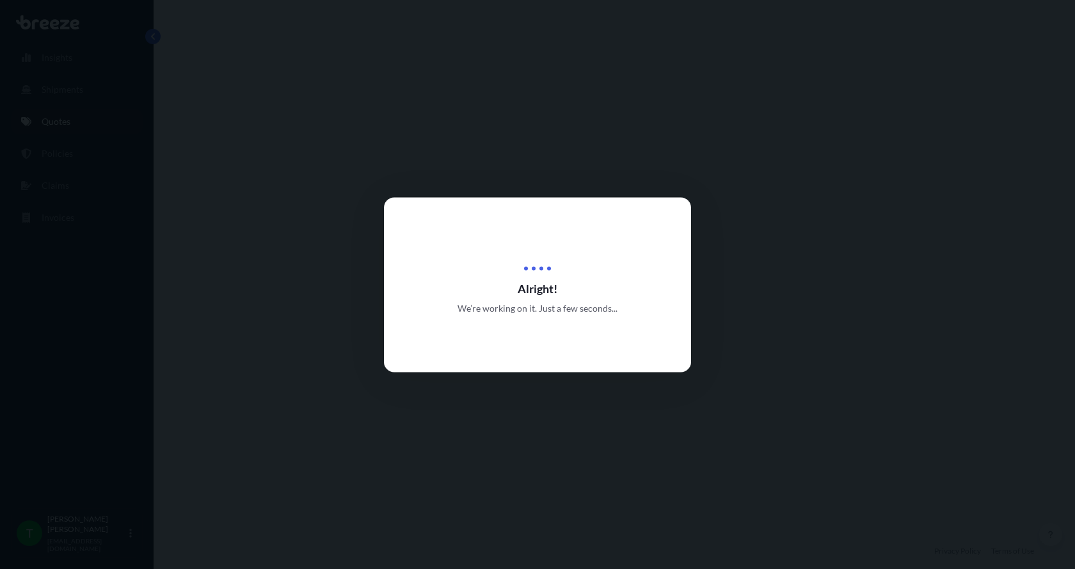
select select "Road"
select select "1"
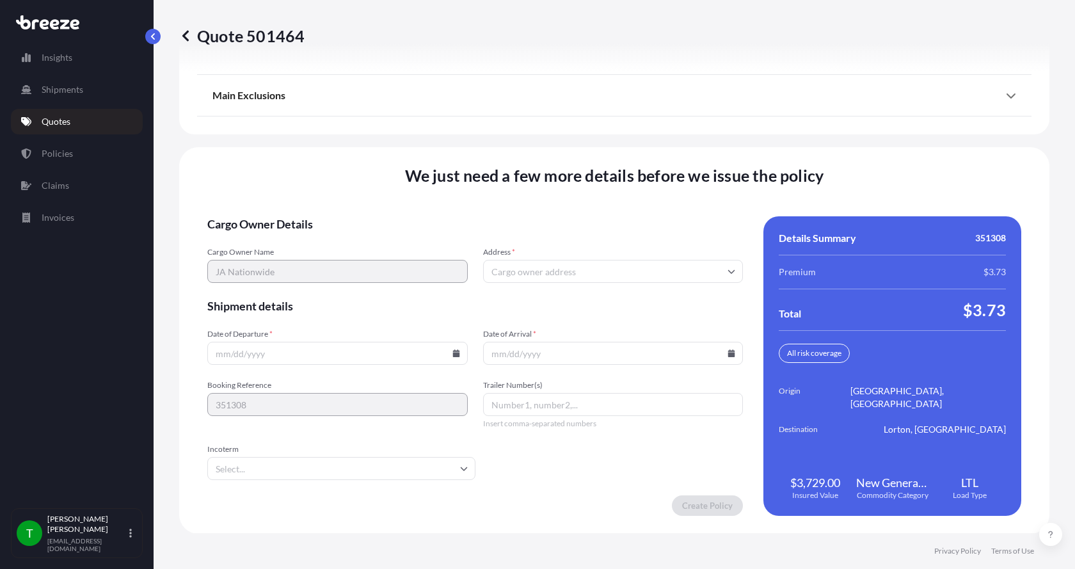
scroll to position [1683, 0]
click at [523, 271] on input "Address *" at bounding box center [613, 270] width 260 height 23
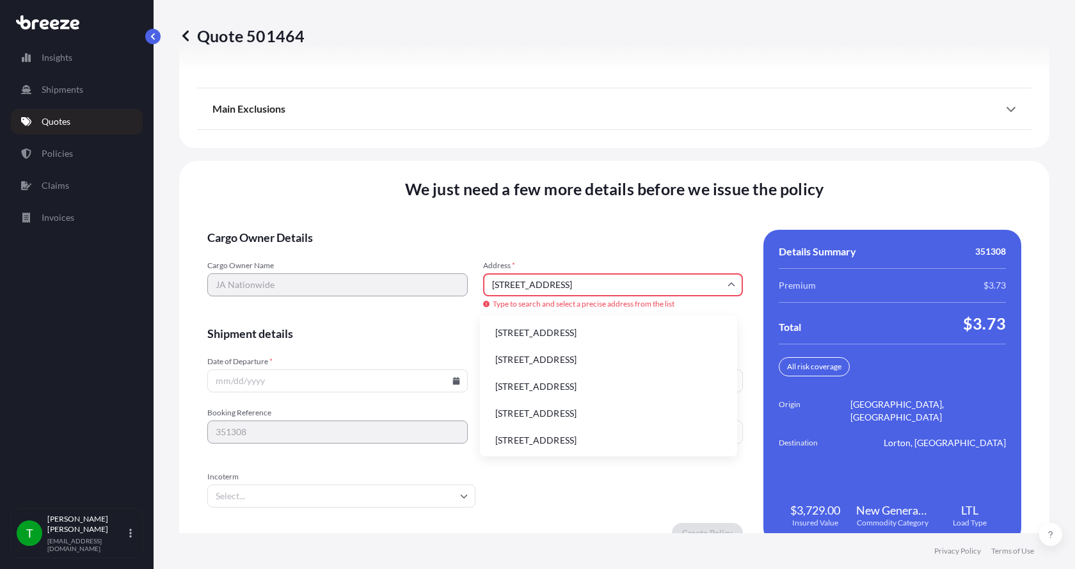
click at [519, 332] on li "[STREET_ADDRESS]" at bounding box center [608, 332] width 247 height 24
type input "[STREET_ADDRESS]"
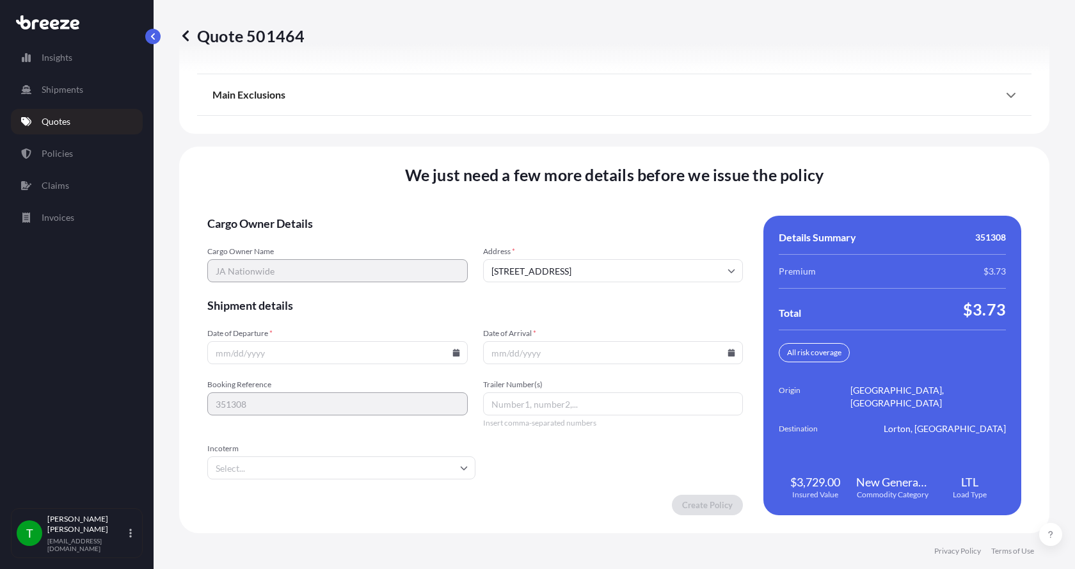
click at [454, 353] on icon at bounding box center [455, 353] width 7 height 8
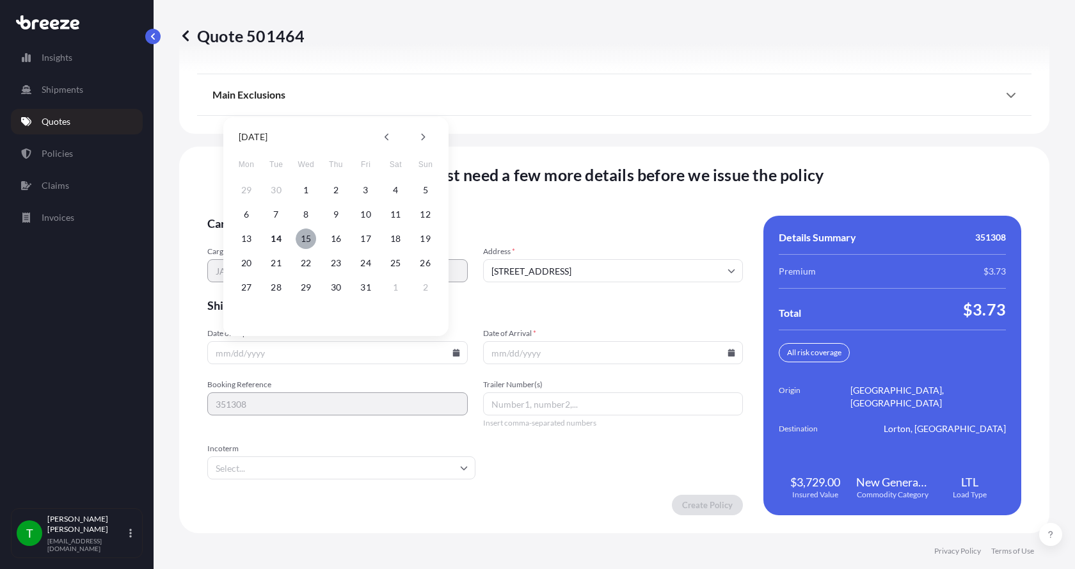
click at [304, 239] on button "15" at bounding box center [306, 238] width 20 height 20
type input "[DATE]"
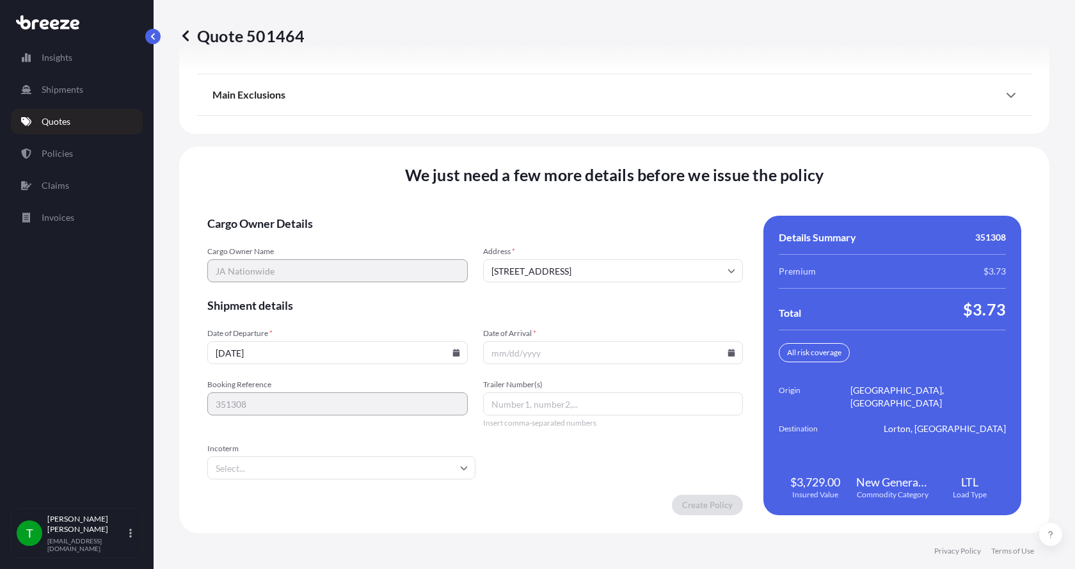
click at [728, 350] on icon at bounding box center [731, 353] width 7 height 8
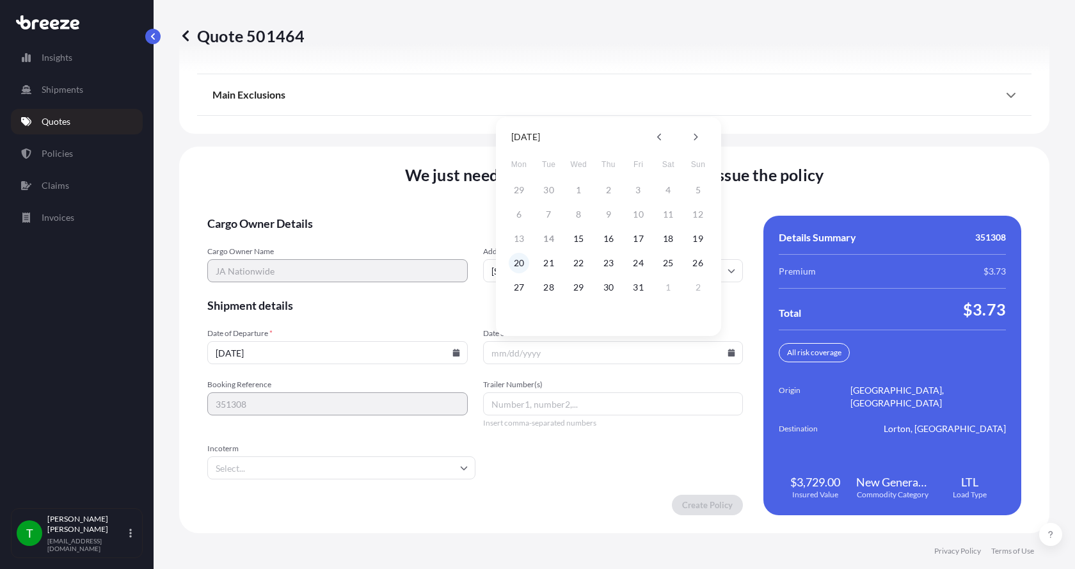
click at [523, 264] on button "20" at bounding box center [519, 263] width 20 height 20
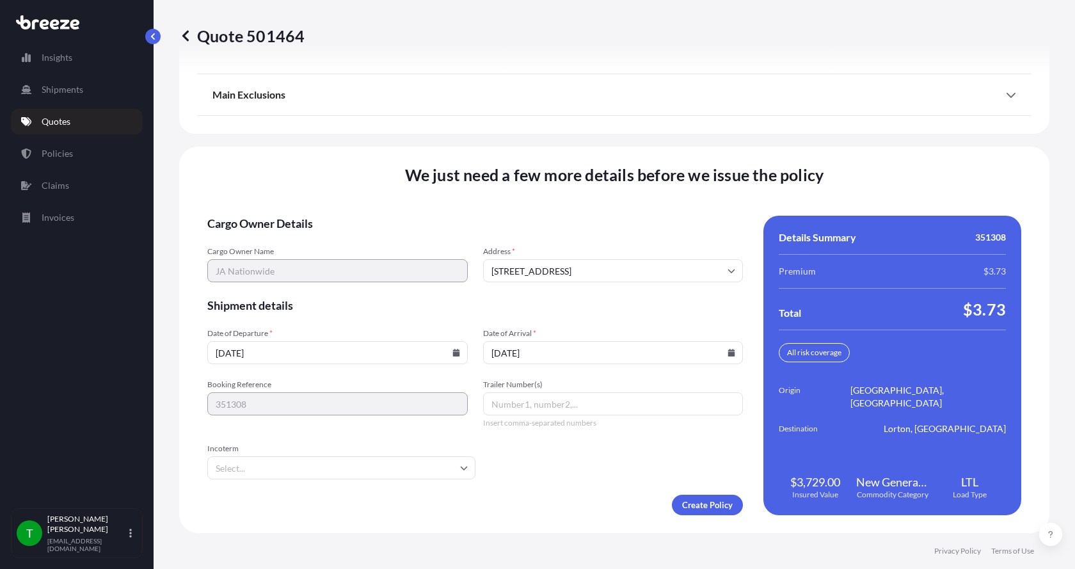
type input "[DATE]"
click at [533, 289] on button "20" at bounding box center [540, 295] width 15 height 12
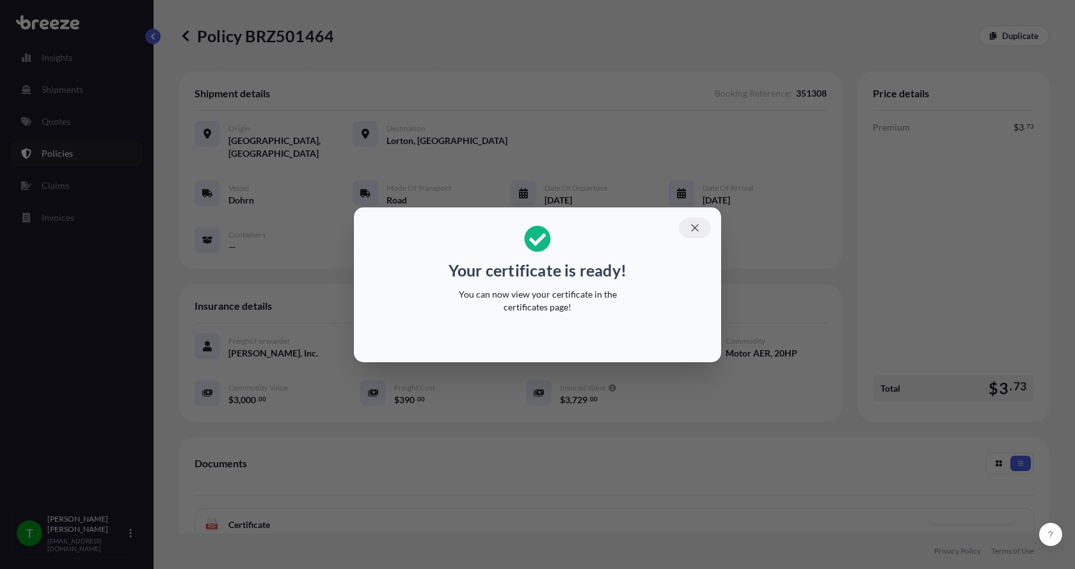
click at [693, 223] on icon "button" at bounding box center [695, 228] width 12 height 12
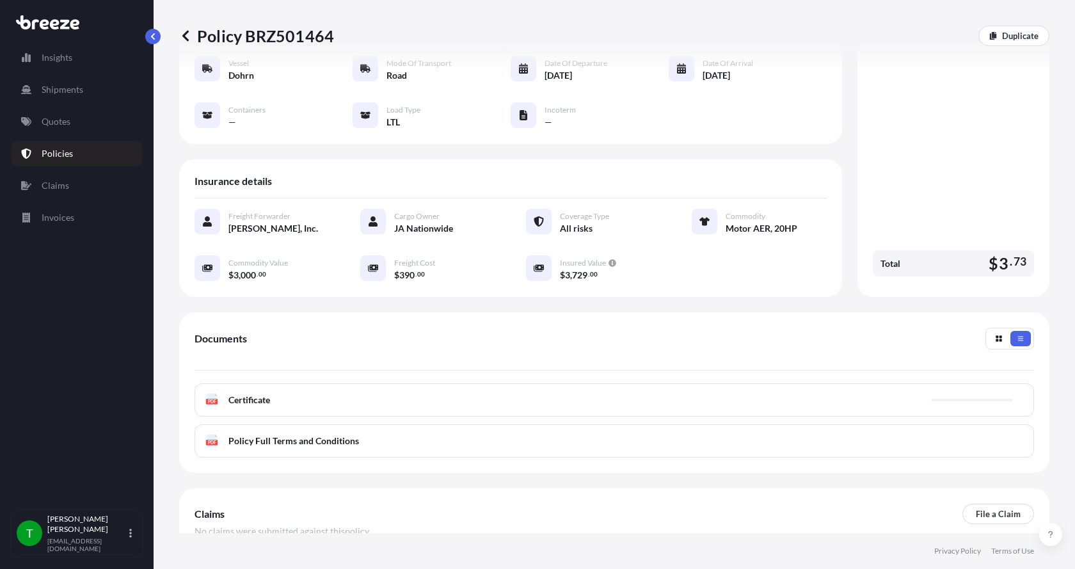
scroll to position [128, 0]
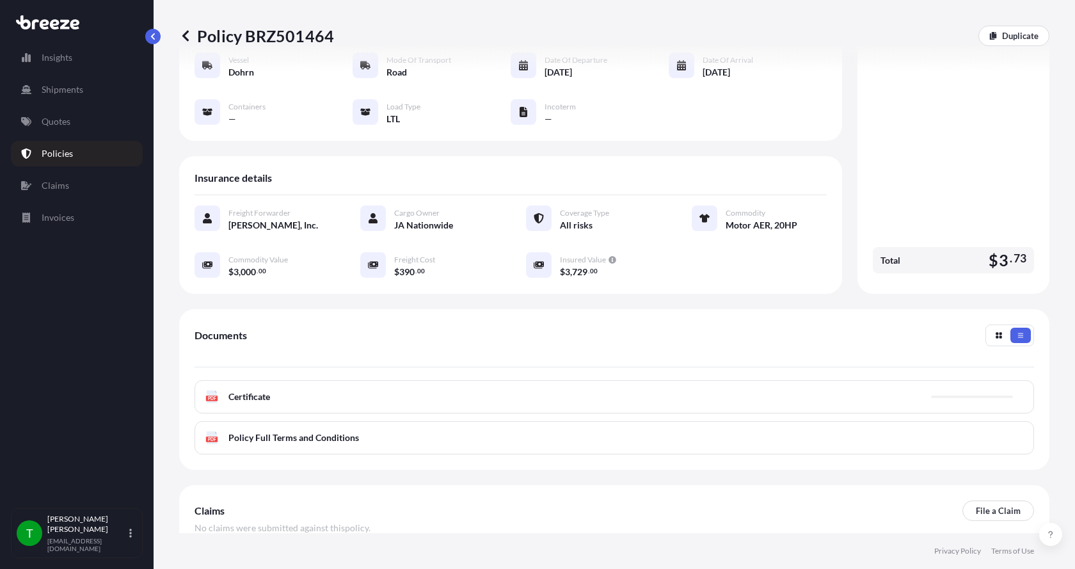
click at [221, 390] on div "PDF Certificate" at bounding box center [237, 396] width 65 height 13
click at [238, 390] on span "Certificate" at bounding box center [249, 396] width 42 height 13
click at [214, 396] on text "PDF" at bounding box center [212, 398] width 8 height 4
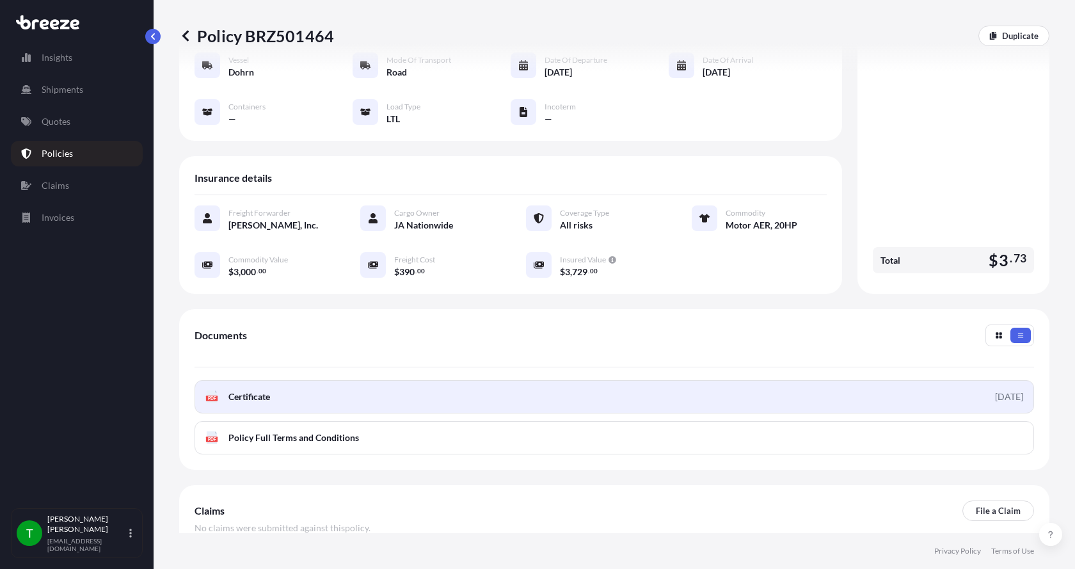
click at [233, 390] on span "Certificate" at bounding box center [249, 396] width 42 height 13
